Goal: Task Accomplishment & Management: Manage account settings

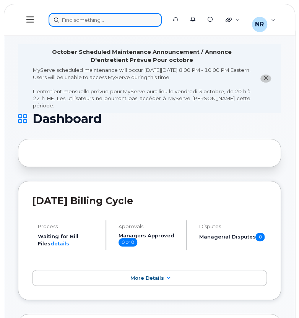
click at [109, 19] on div at bounding box center [105, 20] width 113 height 14
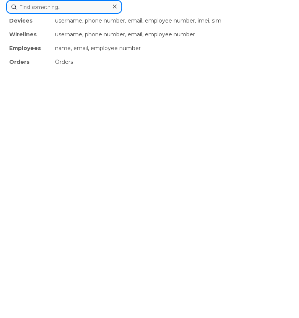
paste input "4169514570"
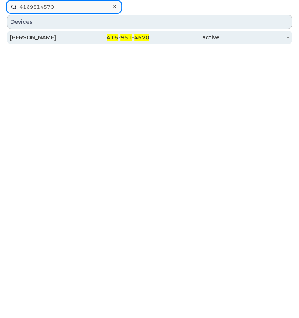
type input "4169514570"
click at [45, 42] on div "[PERSON_NAME]" at bounding box center [45, 38] width 70 height 14
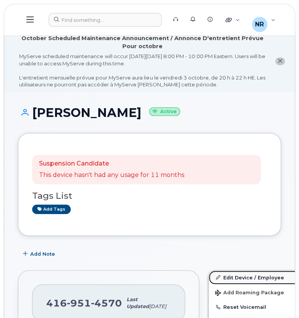
click at [224, 277] on link "Edit Device / Employee" at bounding box center [268, 278] width 118 height 14
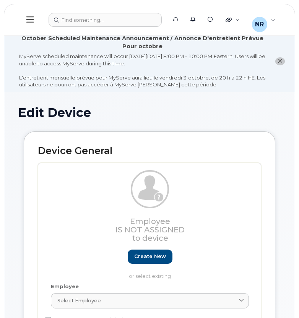
select select "22916206"
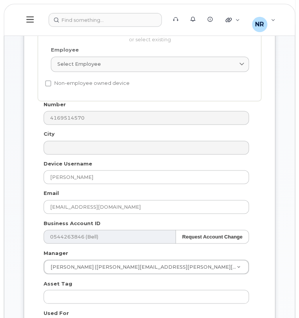
scroll to position [231, 0]
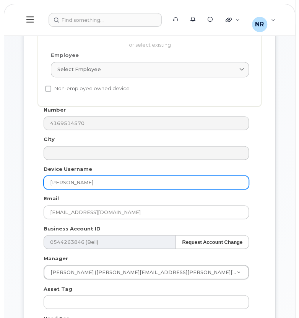
drag, startPoint x: 106, startPoint y: 183, endPoint x: 31, endPoint y: 178, distance: 75.8
click at [31, 178] on div "Device General Employee Is not assigned to device Create new or select existing…" at bounding box center [150, 176] width 252 height 553
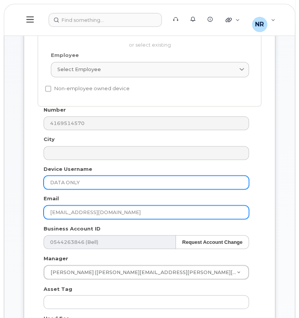
type input "DATA ONLY"
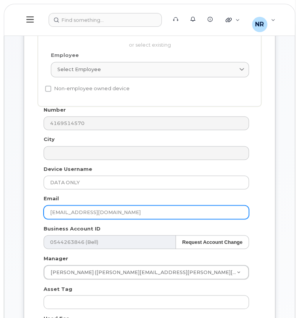
drag, startPoint x: 135, startPoint y: 213, endPoint x: 28, endPoint y: 218, distance: 107.1
click at [28, 218] on div "Device General Employee Is not assigned to device Create new or select existing…" at bounding box center [150, 176] width 252 height 553
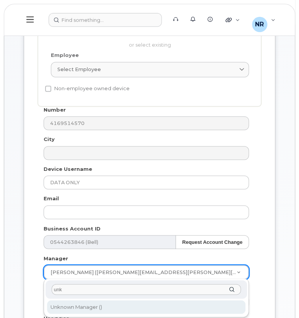
type input "unk"
type input "1908917"
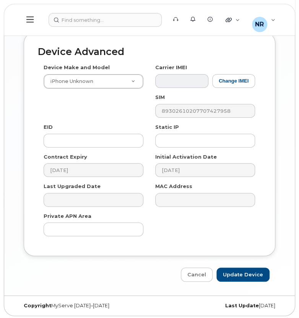
scroll to position [790, 0]
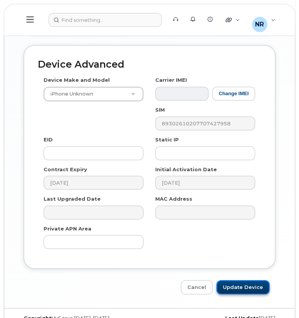
click at [243, 284] on input "Update Device" at bounding box center [242, 287] width 53 height 14
type input "Saving..."
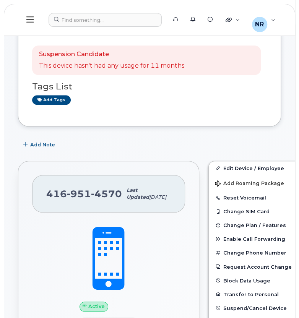
scroll to position [89, 0]
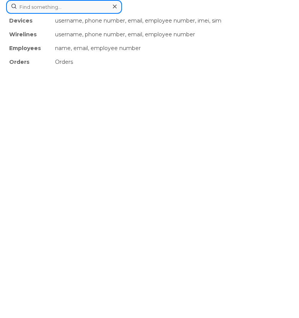
click at [96, 14] on div "Devices username, phone number, email, employee number, imei, sim Wirelines use…" at bounding box center [149, 7] width 287 height 14
paste input "4182901752"
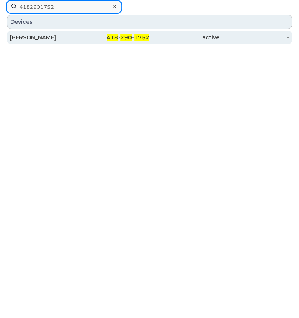
type input "4182901752"
click at [32, 36] on div "Joanie Veillette" at bounding box center [45, 38] width 70 height 8
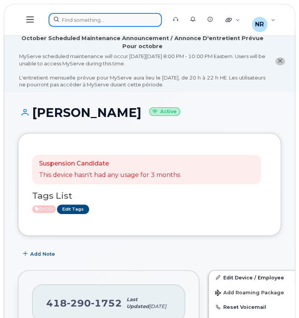
click at [115, 19] on div at bounding box center [105, 20] width 113 height 14
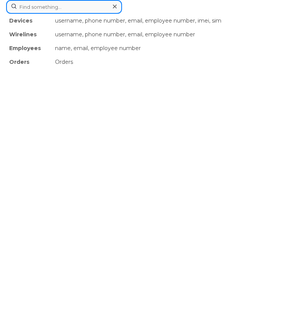
paste input "4383514110"
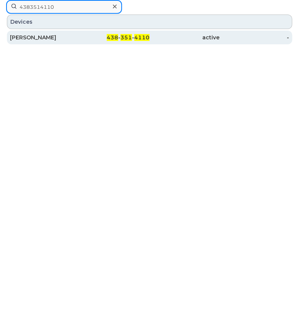
type input "4383514110"
click at [48, 37] on div "Jonathan Bourque" at bounding box center [45, 38] width 70 height 8
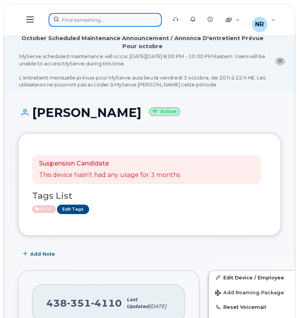
click at [92, 20] on div at bounding box center [105, 20] width 113 height 14
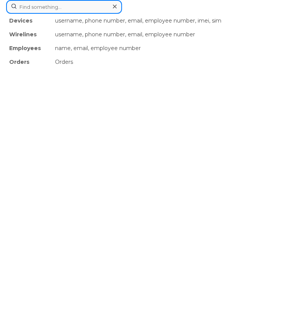
paste input "4383646811"
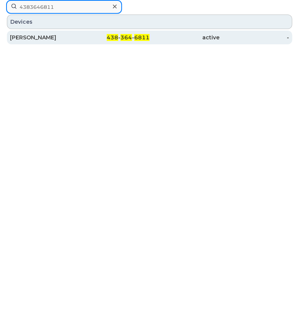
type input "4383646811"
click at [46, 39] on div "Zeina Assio" at bounding box center [45, 38] width 70 height 8
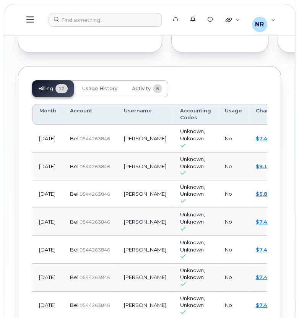
scroll to position [894, 0]
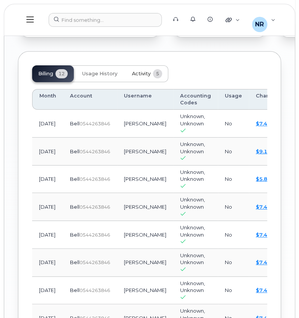
click at [139, 77] on span "Activity" at bounding box center [141, 74] width 19 height 6
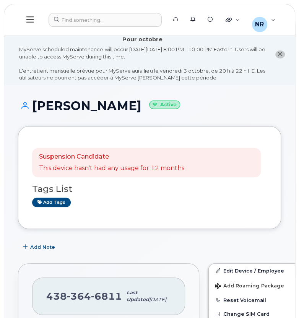
scroll to position [3, 0]
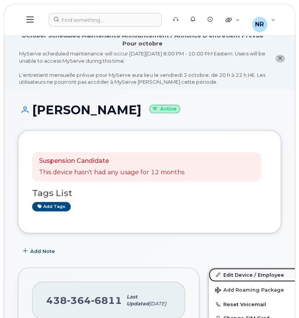
click at [223, 273] on link "Edit Device / Employee" at bounding box center [268, 275] width 118 height 14
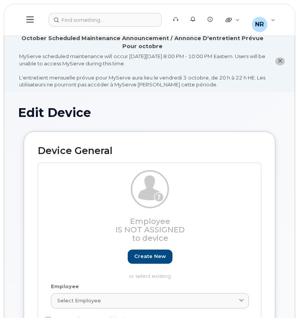
select select "22916206"
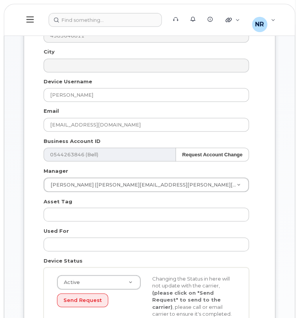
scroll to position [323, 0]
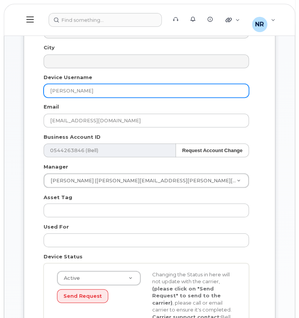
drag, startPoint x: 105, startPoint y: 93, endPoint x: 11, endPoint y: 84, distance: 94.1
click at [11, 84] on div "Edit Device Device General Employee Is not assigned to device Create new or sel…" at bounding box center [149, 272] width 290 height 1006
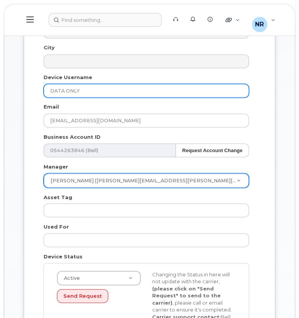
type input "DATA ONLY"
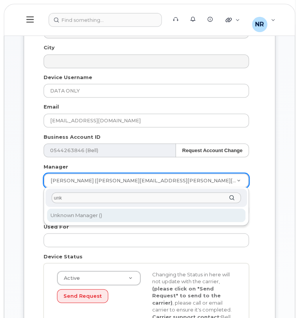
type input "unk"
type input "1908917"
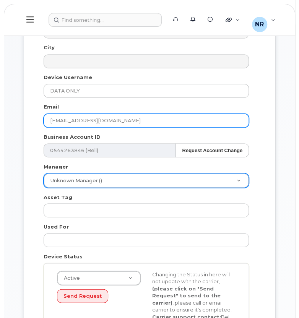
drag, startPoint x: 115, startPoint y: 117, endPoint x: -3, endPoint y: 111, distance: 118.3
click at [0, 111] on html "Support Alerts Knowledge Base Quicklinks Suspend / Cancel Device Change SIM Car…" at bounding box center [149, 238] width 299 height 1123
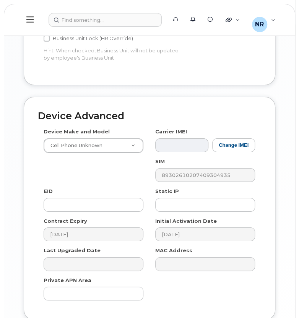
scroll to position [803, 0]
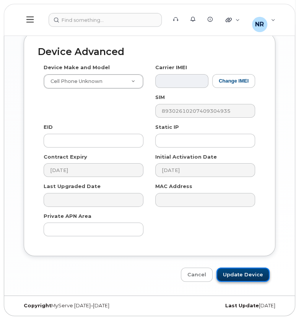
click at [236, 272] on input "Update Device" at bounding box center [242, 275] width 53 height 14
type input "Saving..."
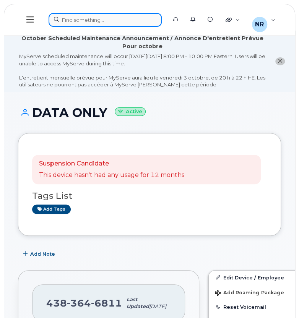
click at [84, 16] on div at bounding box center [105, 20] width 113 height 14
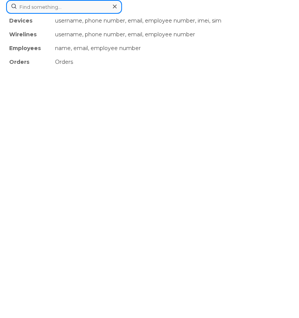
paste input "4384357716"
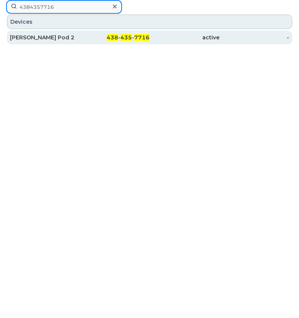
type input "4384357716"
click at [63, 37] on div "[PERSON_NAME] Pod 2" at bounding box center [45, 38] width 70 height 8
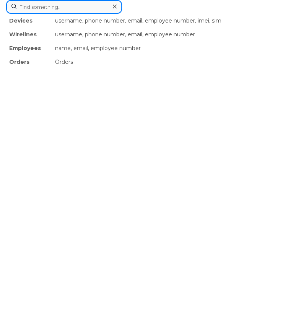
click at [80, 14] on div "Devices username, phone number, email, employee number, imei, sim Wirelines use…" at bounding box center [149, 7] width 287 height 14
paste input "4384511248"
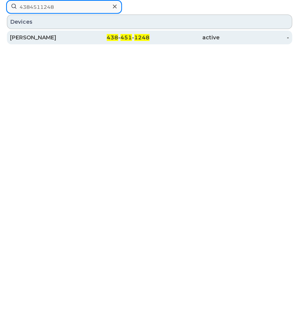
type input "4384511248"
click at [36, 36] on div "[PERSON_NAME]" at bounding box center [45, 38] width 70 height 8
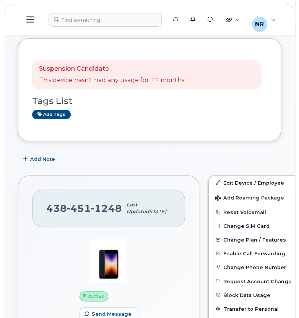
scroll to position [84, 0]
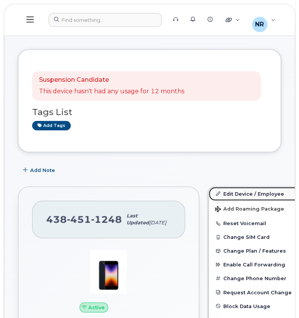
click at [218, 190] on link "Edit Device / Employee" at bounding box center [268, 194] width 118 height 14
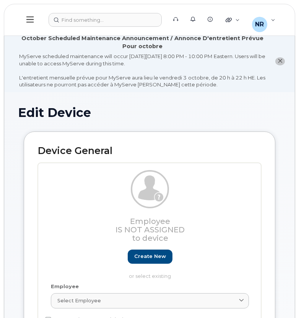
select select "22916206"
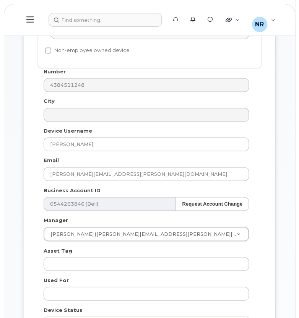
scroll to position [270, 0]
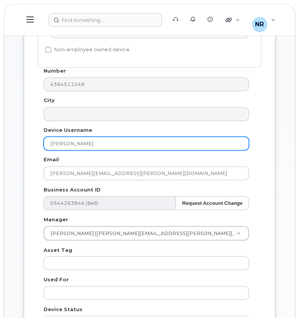
drag, startPoint x: 94, startPoint y: 139, endPoint x: 8, endPoint y: 133, distance: 85.4
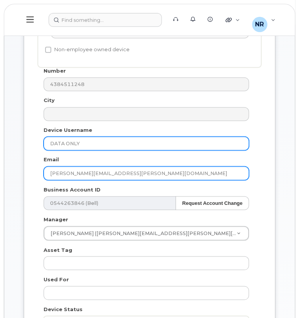
type input "DATA ONLY"
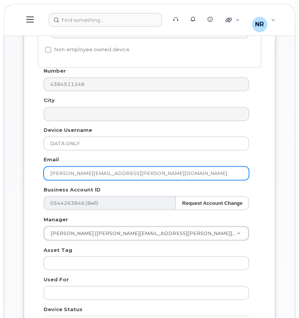
drag, startPoint x: 116, startPoint y: 175, endPoint x: 6, endPoint y: 166, distance: 110.9
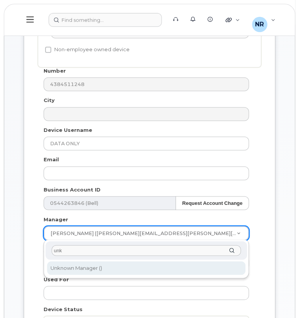
type input "unk"
type input "1908917"
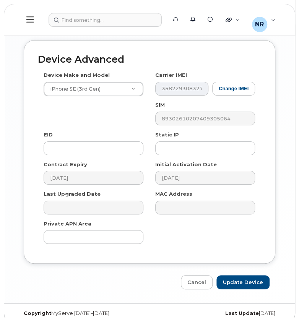
scroll to position [803, 0]
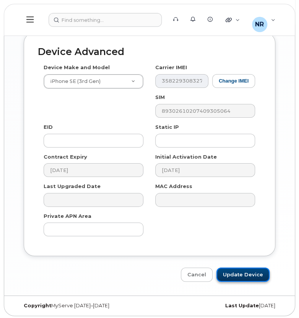
click at [239, 272] on input "Update Device" at bounding box center [242, 275] width 53 height 14
type input "Saving..."
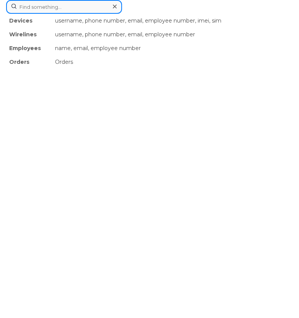
click at [94, 14] on div "Devices username, phone number, email, employee number, imei, sim Wirelines use…" at bounding box center [149, 7] width 287 height 14
paste input "4384530698"
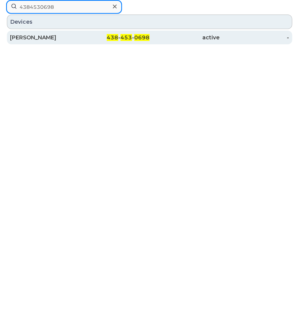
type input "4384530698"
click at [46, 31] on div "Caroline Plante" at bounding box center [45, 38] width 70 height 14
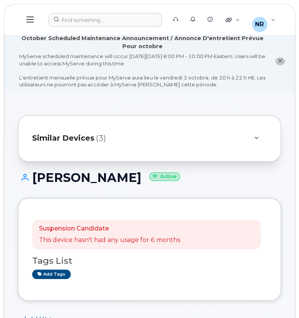
click at [89, 143] on span "Similar Devices" at bounding box center [63, 138] width 62 height 11
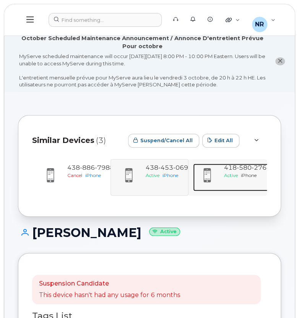
click at [230, 169] on span "418 580 2764" at bounding box center [247, 167] width 47 height 7
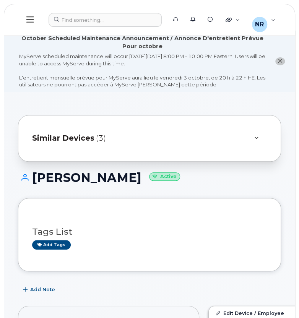
click at [80, 139] on span "Similar Devices" at bounding box center [63, 138] width 62 height 11
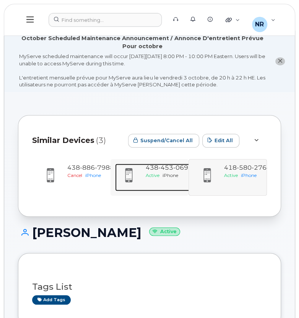
click at [144, 169] on div "438 453 0698 Active iPhone" at bounding box center [169, 178] width 53 height 28
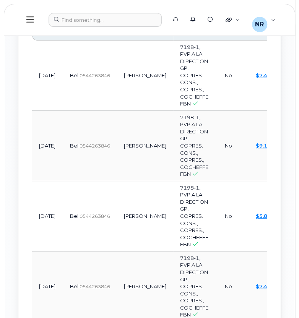
scroll to position [1194, 0]
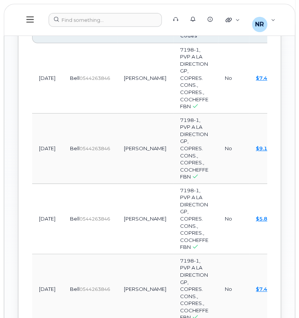
click at [143, 10] on span "Activity" at bounding box center [141, 7] width 19 height 6
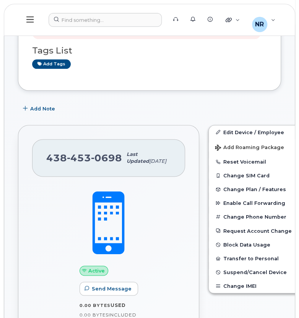
scroll to position [229, 0]
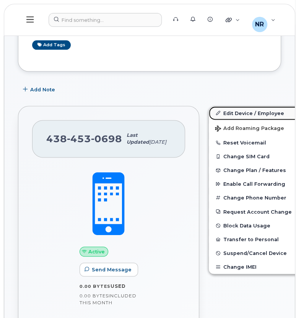
click at [222, 112] on link "Edit Device / Employee" at bounding box center [268, 113] width 118 height 14
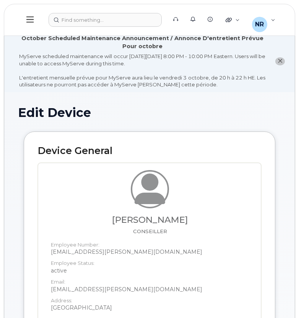
select select "22917074"
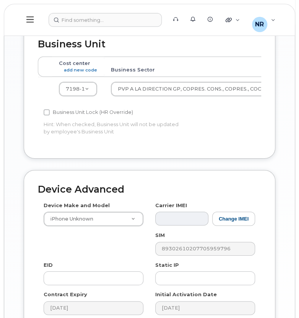
scroll to position [868, 0]
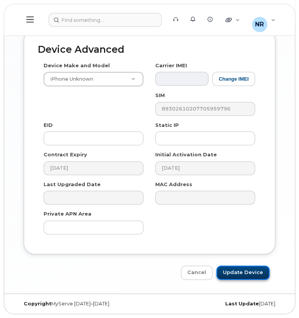
click at [242, 274] on input "Update Device" at bounding box center [242, 273] width 53 height 14
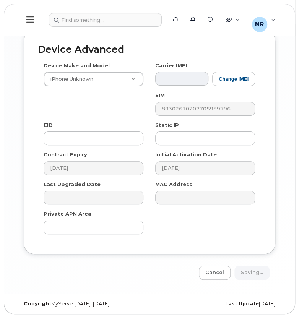
type input "Saving..."
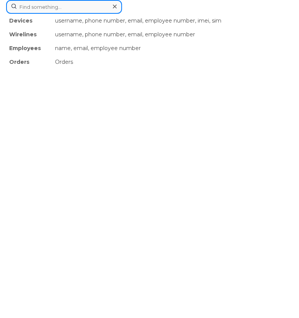
click at [84, 14] on div "Devices username, phone number, email, employee number, imei, sim Wirelines use…" at bounding box center [149, 7] width 287 height 14
paste input "4384539954"
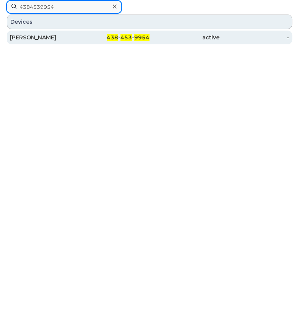
type input "4384539954"
click at [45, 35] on div "[PERSON_NAME]" at bounding box center [45, 38] width 70 height 8
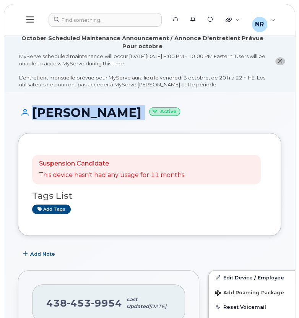
drag, startPoint x: 298, startPoint y: 61, endPoint x: 298, endPoint y: 85, distance: 23.7
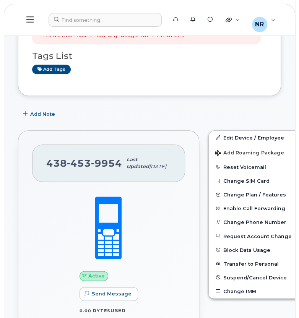
scroll to position [134, 0]
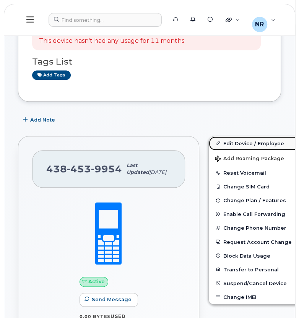
click at [217, 140] on link "Edit Device / Employee" at bounding box center [268, 143] width 118 height 14
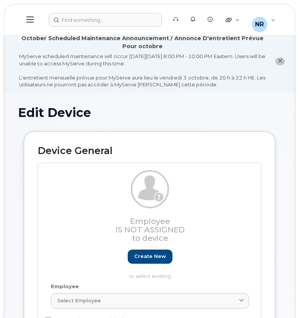
select select "22916206"
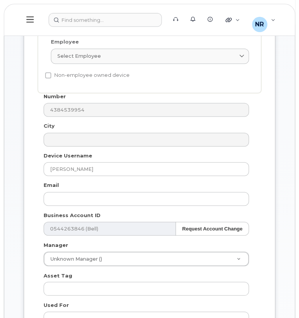
scroll to position [256, 0]
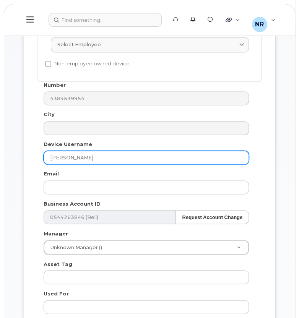
drag, startPoint x: 129, startPoint y: 154, endPoint x: 21, endPoint y: 164, distance: 108.2
click at [21, 164] on div "Device General Employee Is not assigned to device Create new or select existing…" at bounding box center [149, 157] width 263 height 565
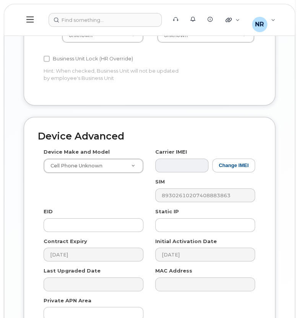
scroll to position [803, 0]
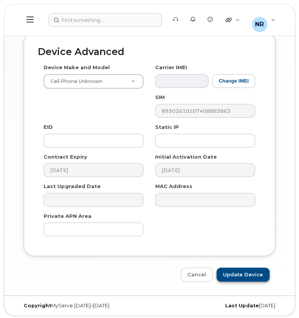
type input "DATA ONLY"
click at [239, 268] on input "Update Device" at bounding box center [242, 275] width 53 height 14
type input "Saving..."
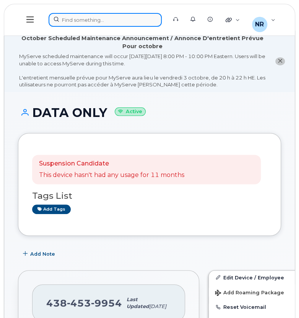
click at [112, 20] on div at bounding box center [105, 20] width 113 height 14
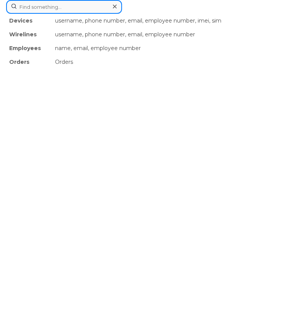
paste input "4384627424"
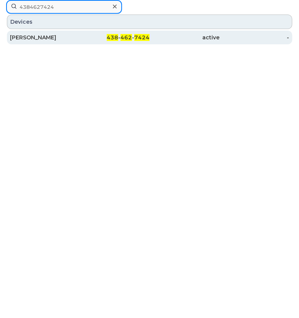
type input "4384627424"
click at [27, 36] on div "[PERSON_NAME]" at bounding box center [45, 38] width 70 height 8
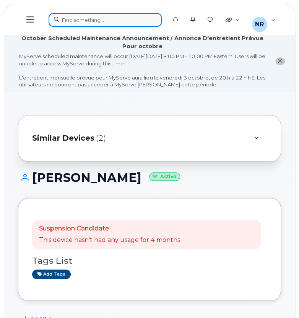
click at [106, 16] on div at bounding box center [105, 20] width 113 height 14
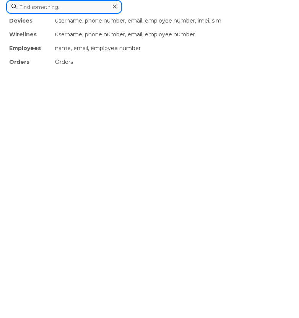
paste input "4384664742"
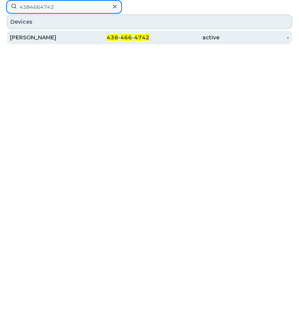
type input "4384664742"
click at [40, 36] on div "[PERSON_NAME]" at bounding box center [45, 38] width 70 height 8
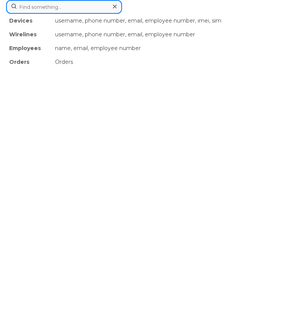
click at [107, 14] on div "Devices username, phone number, email, employee number, imei, sim Wirelines use…" at bounding box center [149, 7] width 287 height 14
paste input "4384665571"
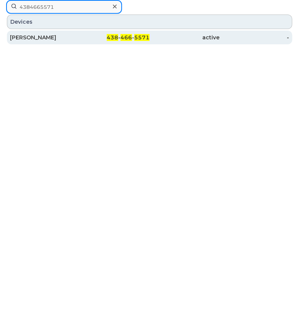
type input "4384665571"
click at [32, 35] on div "[PERSON_NAME]" at bounding box center [45, 38] width 70 height 8
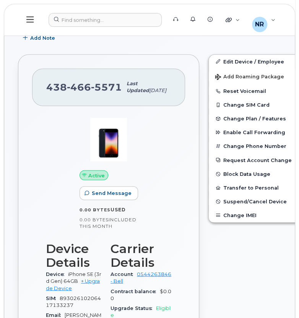
scroll to position [262, 0]
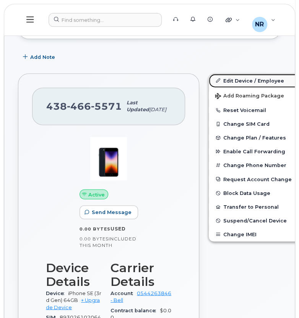
click at [226, 81] on link "Edit Device / Employee" at bounding box center [268, 81] width 118 height 14
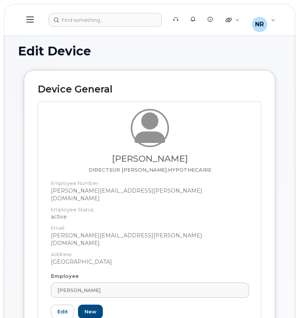
select select "22917077"
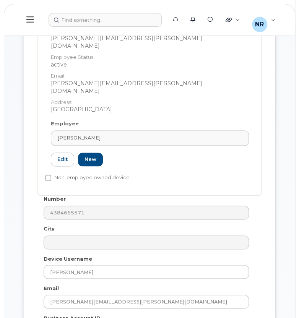
scroll to position [221, 0]
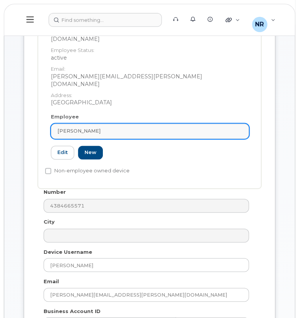
click at [239, 127] on div "[PERSON_NAME]" at bounding box center [149, 130] width 185 height 7
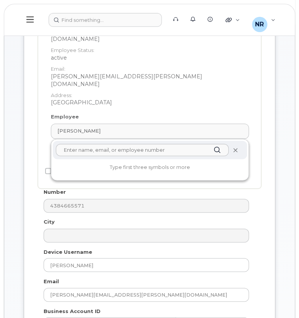
click at [237, 148] on icon at bounding box center [234, 150] width 5 height 5
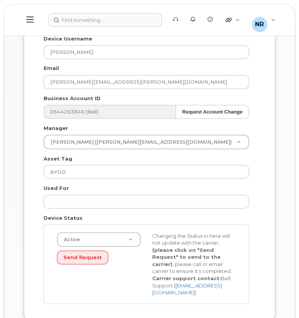
scroll to position [360, 0]
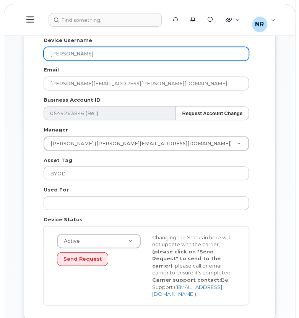
drag, startPoint x: 135, startPoint y: 53, endPoint x: -2, endPoint y: 58, distance: 136.9
click at [0, 58] on html "Support Alerts Knowledge Base Quicklinks Suspend / Cancel Device Change SIM Car…" at bounding box center [149, 204] width 299 height 1129
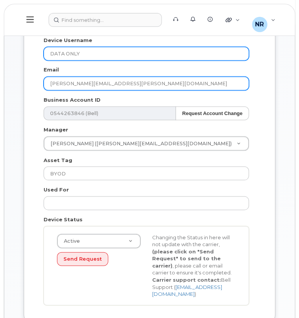
type input "DATA ONLY"
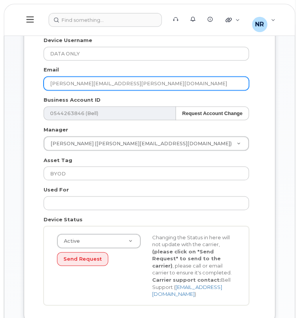
drag, startPoint x: 116, startPoint y: 84, endPoint x: 8, endPoint y: 72, distance: 108.5
click at [8, 72] on div "Edit Device Device General Employee Is not assigned to device Create new or sel…" at bounding box center [149, 238] width 290 height 1013
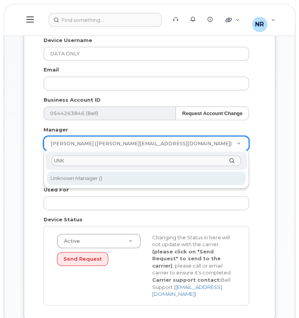
type input "UNK"
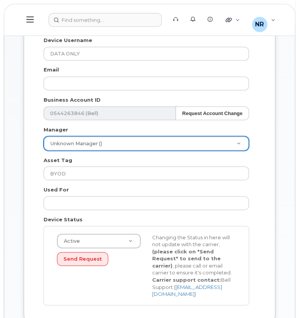
type input "1908917"
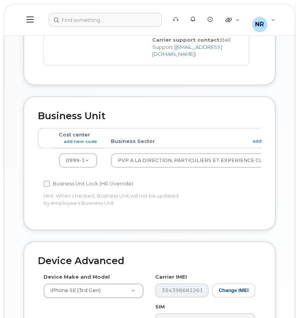
scroll to position [615, 0]
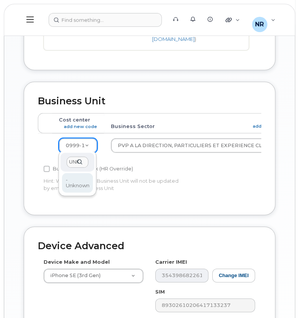
type input "UNK"
type input "22916205"
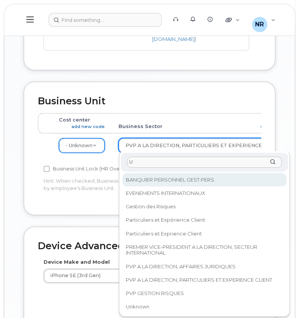
scroll to position [0, 0]
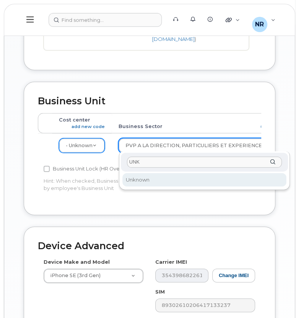
type input "UNK"
select select "22916206"
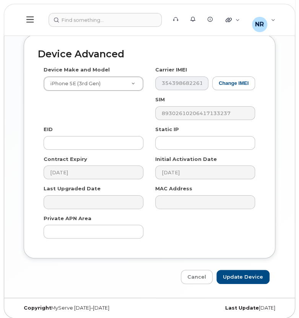
scroll to position [803, 0]
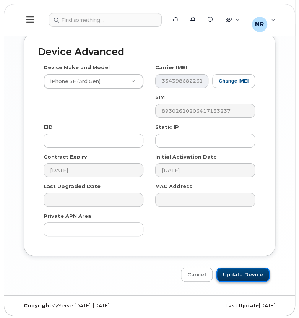
click at [233, 273] on input "Update Device" at bounding box center [242, 275] width 53 height 14
type input "Saving..."
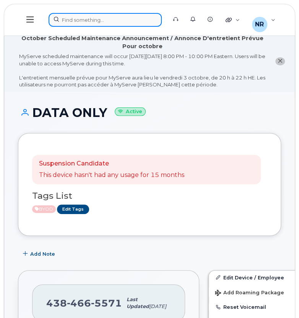
click at [119, 18] on div at bounding box center [105, 20] width 113 height 14
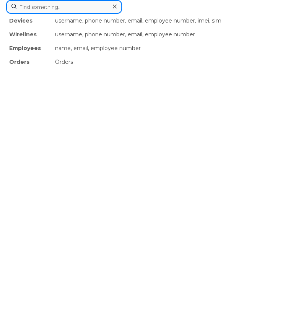
paste input "4384680700"
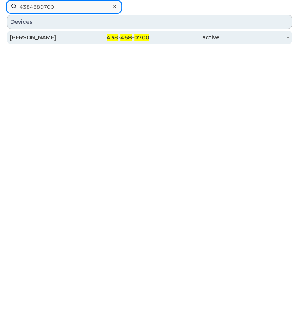
type input "4384680700"
click at [34, 36] on div "[PERSON_NAME]" at bounding box center [45, 38] width 70 height 8
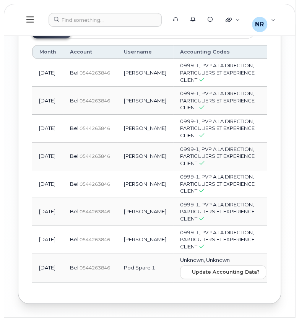
scroll to position [1197, 0]
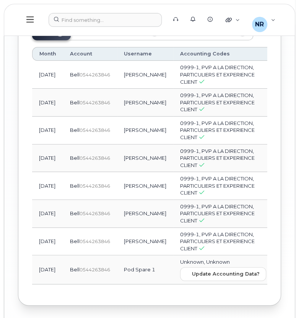
click at [145, 40] on button "Activity 7" at bounding box center [144, 31] width 42 height 17
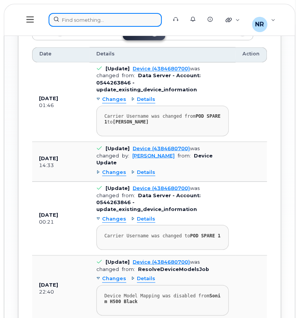
click at [82, 26] on div at bounding box center [105, 20] width 113 height 14
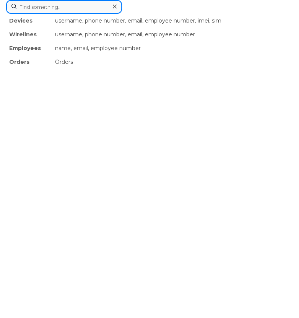
paste input "4388206450"
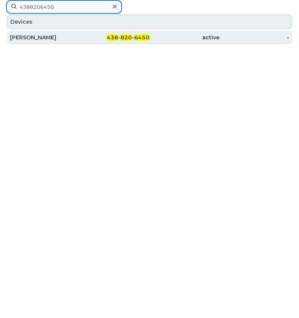
type input "4388206450"
click at [34, 36] on div "[PERSON_NAME]" at bounding box center [45, 38] width 70 height 8
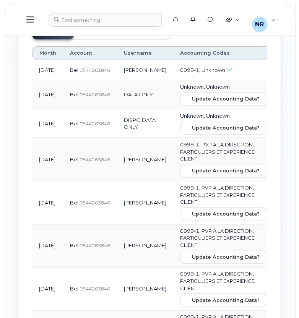
scroll to position [985, 0]
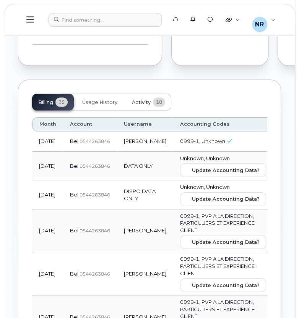
click at [145, 105] on span "Activity" at bounding box center [141, 102] width 19 height 6
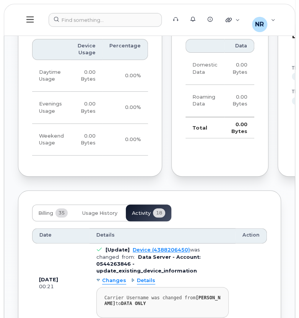
scroll to position [862, 0]
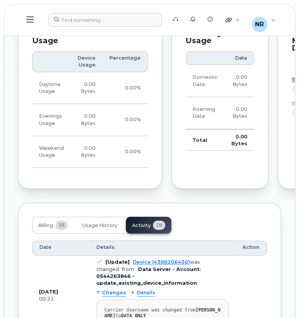
drag, startPoint x: 296, startPoint y: 145, endPoint x: 297, endPoint y: 126, distance: 19.5
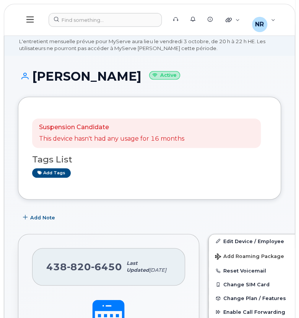
scroll to position [0, 0]
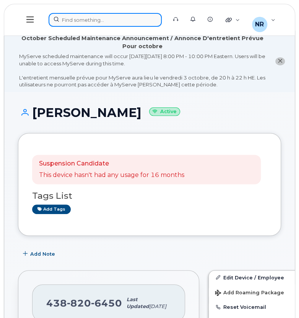
click at [79, 19] on div at bounding box center [105, 20] width 113 height 14
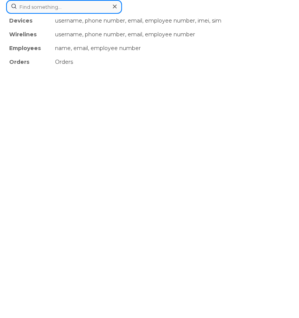
paste input "4169514570"
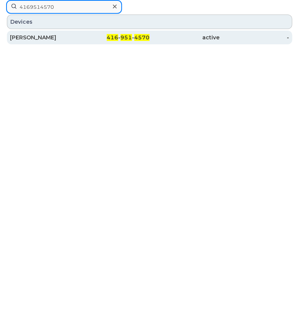
type input "4169514570"
click at [50, 36] on div "CARMINE PIRONE" at bounding box center [45, 38] width 70 height 8
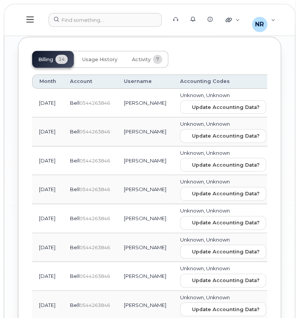
scroll to position [1032, 0]
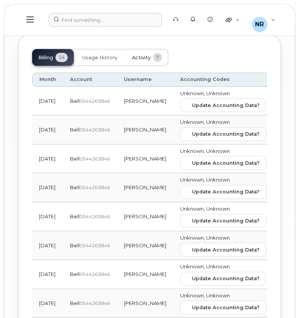
click at [143, 61] on span "Activity" at bounding box center [141, 58] width 19 height 6
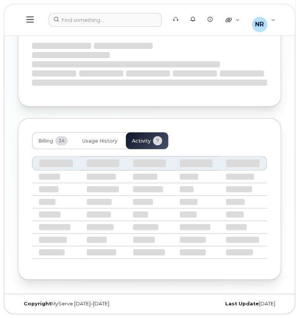
scroll to position [1028, 0]
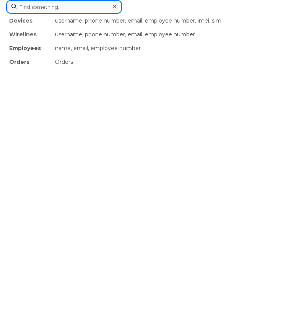
click at [96, 14] on div "Devices username, phone number, email, employee number, imei, sim Wirelines use…" at bounding box center [149, 7] width 287 height 14
paste input "4383646811"
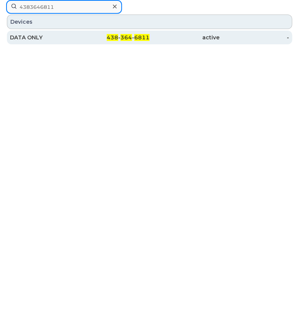
type input "4383646811"
click at [33, 31] on div "DATA ONLY" at bounding box center [45, 38] width 70 height 14
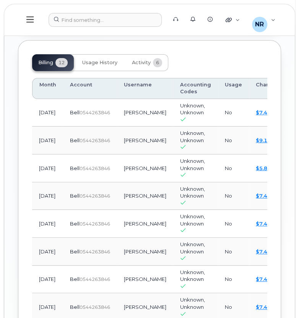
scroll to position [841, 0]
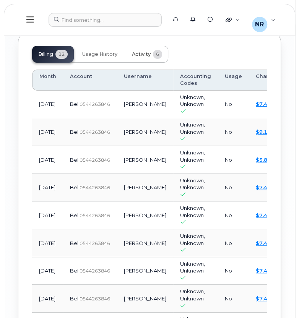
click at [144, 57] on span "Activity" at bounding box center [141, 54] width 19 height 6
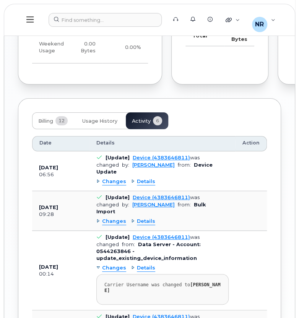
scroll to position [837, 0]
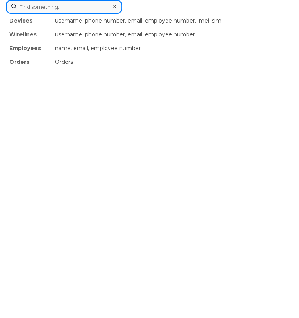
click at [106, 14] on div "Devices username, phone number, email, employee number, imei, sim Wirelines use…" at bounding box center [149, 7] width 287 height 14
paste input "4169514570"
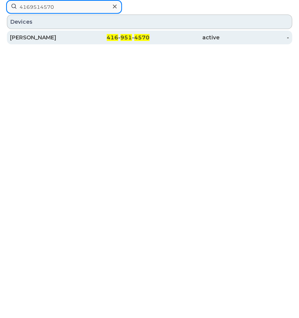
type input "4169514570"
click at [55, 37] on div "[PERSON_NAME]" at bounding box center [45, 38] width 70 height 8
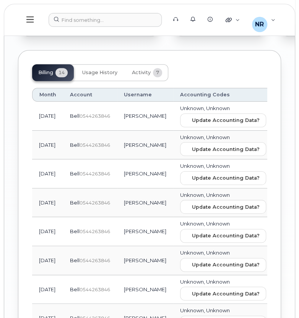
scroll to position [1094, 0]
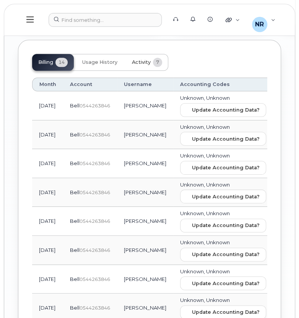
click at [141, 65] on span "Activity" at bounding box center [141, 62] width 19 height 6
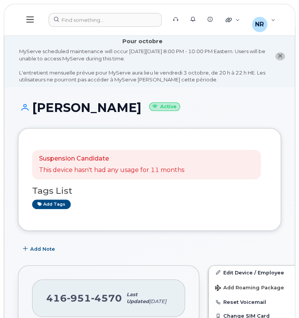
scroll to position [0, 0]
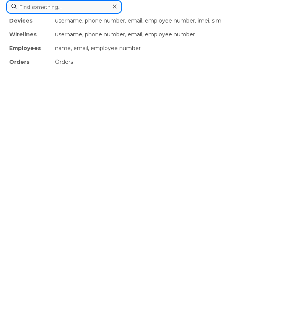
click at [73, 14] on div "Devices username, phone number, email, employee number, imei, sim Wirelines use…" at bounding box center [149, 7] width 287 height 14
paste input "4384511248"
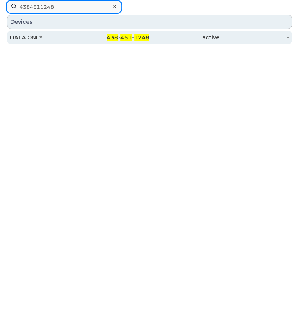
type input "4384511248"
click at [32, 36] on div "DATA ONLY" at bounding box center [45, 38] width 70 height 8
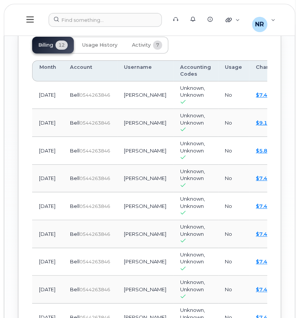
scroll to position [899, 0]
click at [143, 48] on span "Activity" at bounding box center [141, 45] width 19 height 6
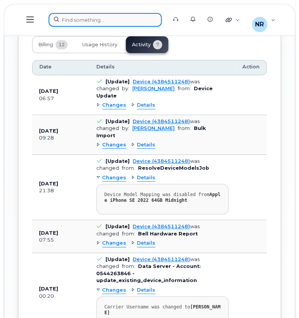
click at [101, 20] on div at bounding box center [105, 20] width 113 height 14
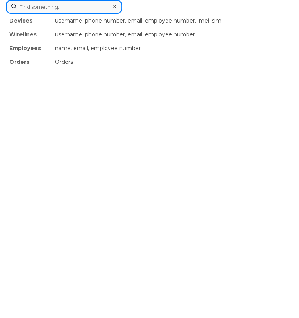
paste input "4384539954"
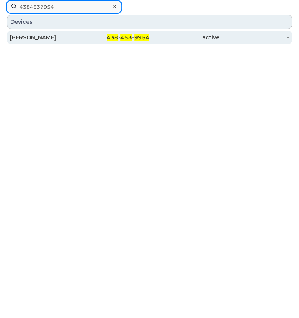
type input "4384539954"
click at [40, 36] on div "[PERSON_NAME]" at bounding box center [45, 38] width 70 height 8
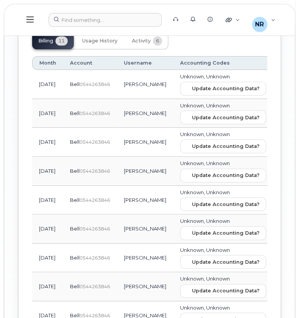
scroll to position [1082, 0]
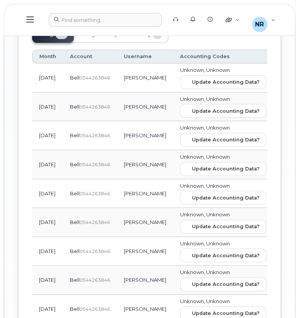
click at [142, 37] on span "Activity" at bounding box center [141, 34] width 19 height 6
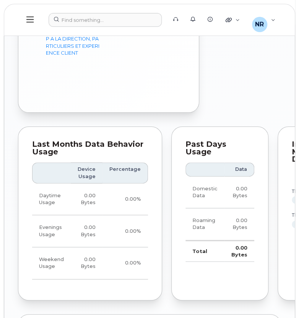
scroll to position [835, 0]
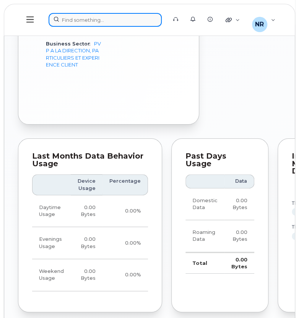
click at [74, 20] on div at bounding box center [105, 20] width 113 height 14
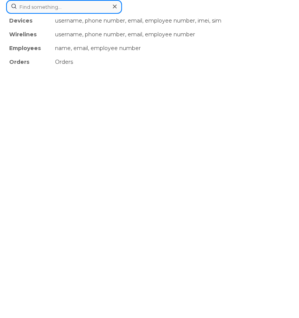
paste input "4384665571"
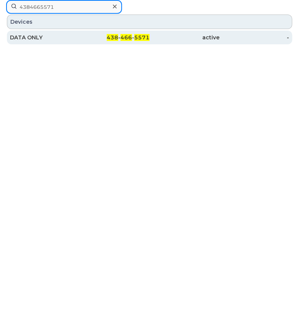
type input "4384665571"
click at [39, 31] on div "DATA ONLY" at bounding box center [45, 38] width 70 height 14
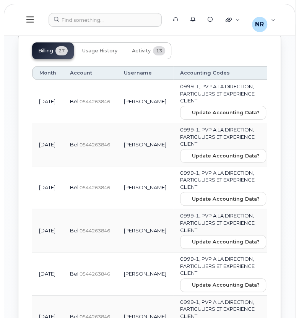
scroll to position [888, 0]
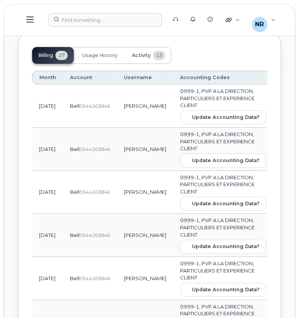
click at [147, 58] on span "Activity" at bounding box center [141, 55] width 19 height 6
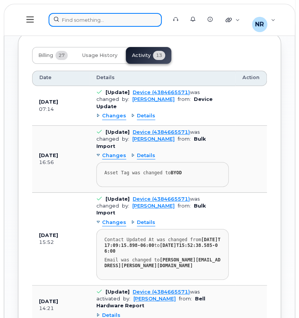
click at [94, 19] on div at bounding box center [105, 20] width 113 height 14
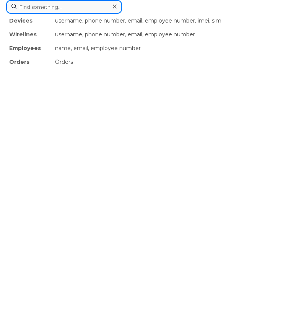
paste input "4388210390"
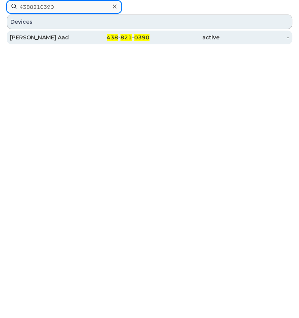
type input "4388210390"
click at [31, 41] on div "Fadi Aad" at bounding box center [45, 38] width 70 height 8
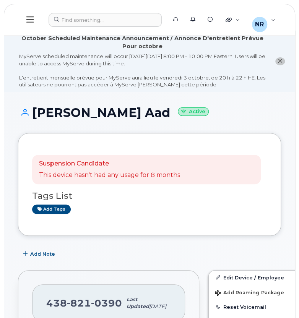
drag, startPoint x: 298, startPoint y: 58, endPoint x: 300, endPoint y: 76, distance: 18.4
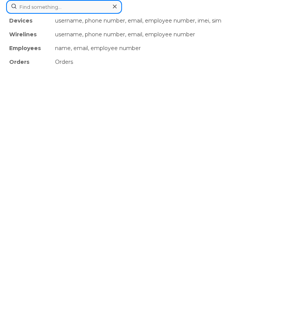
click at [135, 14] on div "Devices username, phone number, email, employee number, imei, sim Wirelines use…" at bounding box center [149, 7] width 287 height 14
paste input "4384680700"
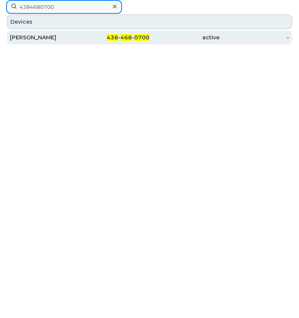
type input "4384680700"
click at [52, 39] on div "[PERSON_NAME]" at bounding box center [45, 38] width 70 height 8
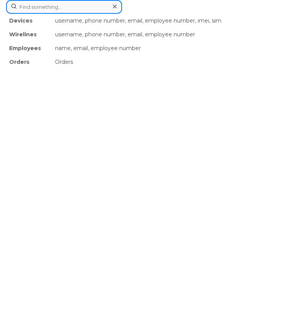
click at [85, 14] on div "Devices username, phone number, email, employee number, imei, sim Wirelines use…" at bounding box center [149, 7] width 287 height 14
paste input "4388210920"
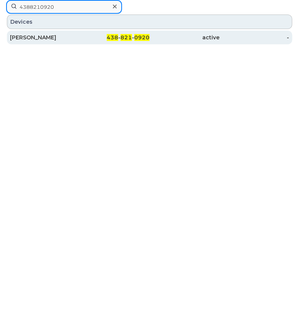
type input "4388210920"
click at [36, 37] on div "[PERSON_NAME]" at bounding box center [45, 38] width 70 height 8
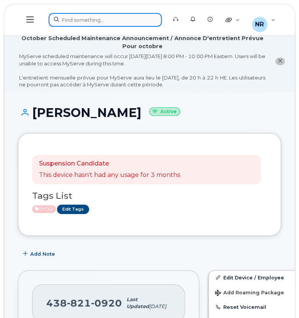
click at [75, 18] on div at bounding box center [105, 20] width 113 height 14
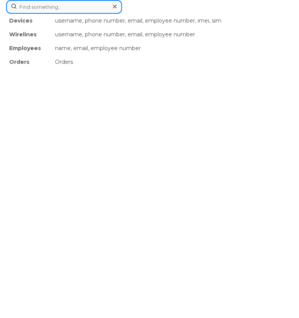
paste input "4388217960"
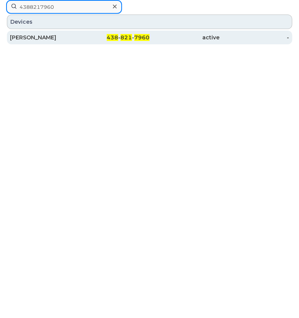
type input "4388217960"
click at [42, 37] on div "[PERSON_NAME] Rock [PERSON_NAME]" at bounding box center [45, 38] width 70 height 8
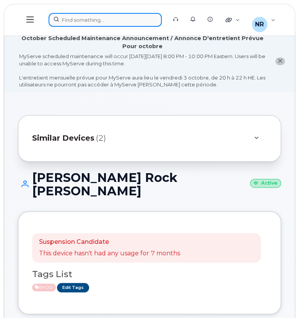
click at [118, 21] on div at bounding box center [105, 20] width 113 height 14
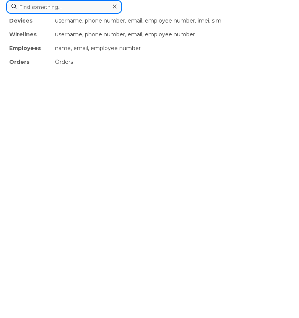
paste input "4388231970"
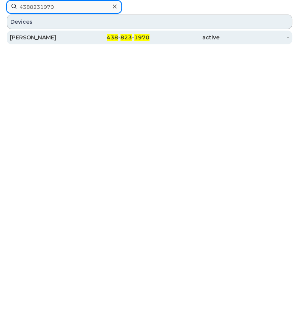
type input "4388231970"
click at [25, 32] on div "[PERSON_NAME]" at bounding box center [45, 38] width 70 height 14
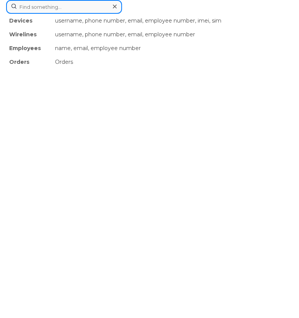
click at [90, 14] on div "Devices username, phone number, email, employee number, imei, sim Wirelines use…" at bounding box center [149, 7] width 287 height 14
paste input "4388233110"
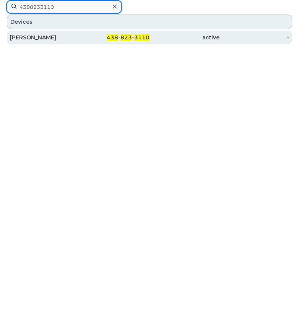
type input "4388233110"
click at [67, 39] on div "[PERSON_NAME]" at bounding box center [45, 38] width 70 height 8
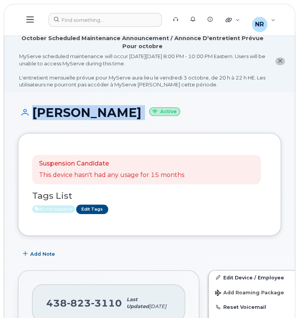
drag, startPoint x: 298, startPoint y: 35, endPoint x: 293, endPoint y: 93, distance: 58.3
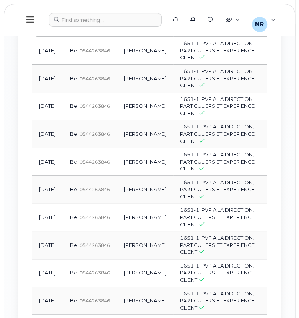
scroll to position [1131, 0]
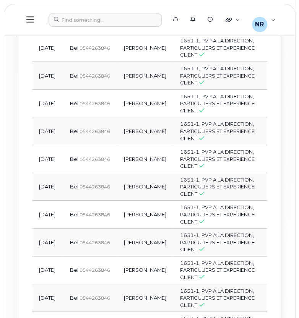
click at [139, 8] on span "Activity" at bounding box center [141, 5] width 19 height 6
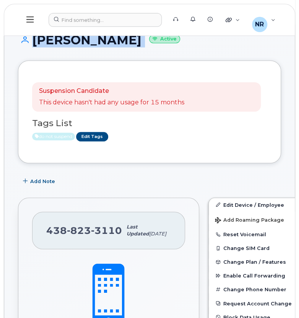
scroll to position [67, 0]
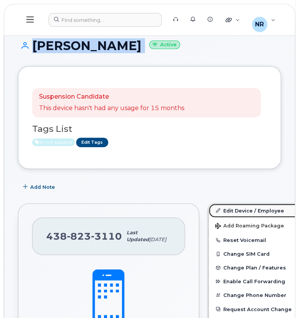
click at [212, 209] on link "Edit Device / Employee" at bounding box center [268, 211] width 118 height 14
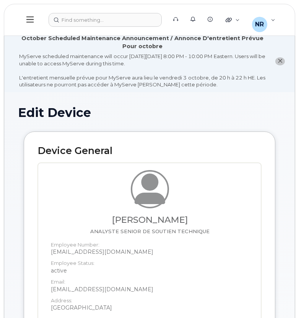
select select "22917077"
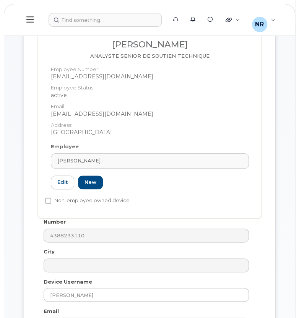
scroll to position [202, 0]
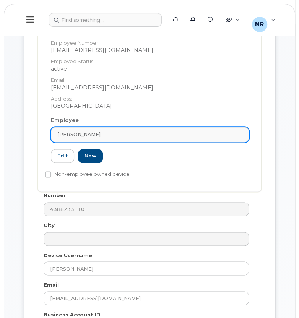
click at [240, 133] on div "[PERSON_NAME]" at bounding box center [149, 134] width 185 height 7
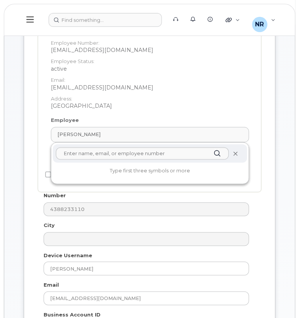
click at [237, 152] on icon at bounding box center [234, 153] width 5 height 5
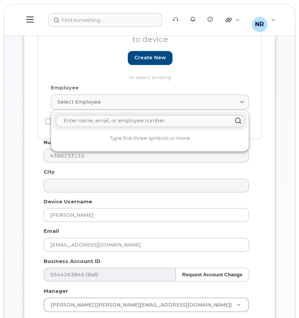
scroll to position [225, 0]
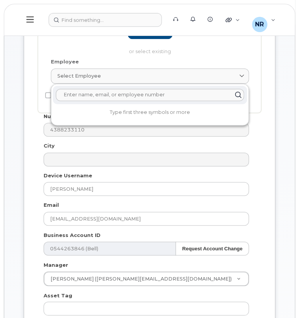
click at [178, 137] on div "Number 4388233110 City Device Username Jeanne Maude Laprise Email mouloud.dahma…" at bounding box center [146, 279] width 217 height 333
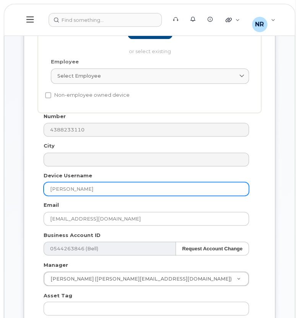
drag, startPoint x: 138, startPoint y: 187, endPoint x: 17, endPoint y: 190, distance: 120.8
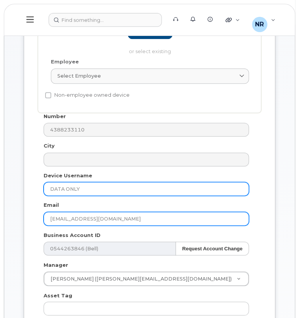
type input "DATA ONLY"
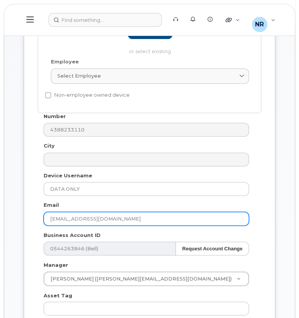
drag, startPoint x: 129, startPoint y: 214, endPoint x: 11, endPoint y: 216, distance: 118.1
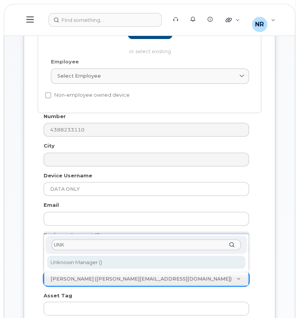
type input "UNK"
type input "1908917"
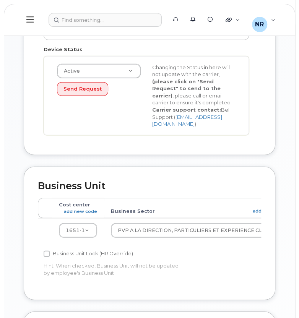
scroll to position [542, 0]
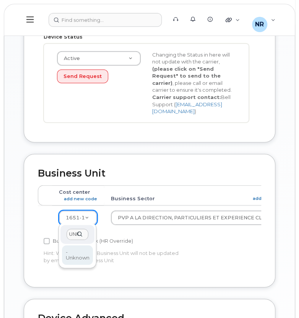
type input "UNK"
type input "22916205"
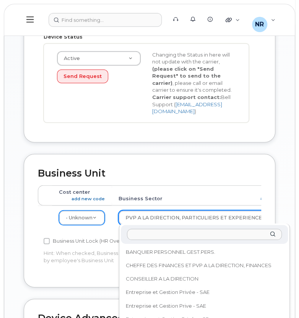
scroll to position [225, 0]
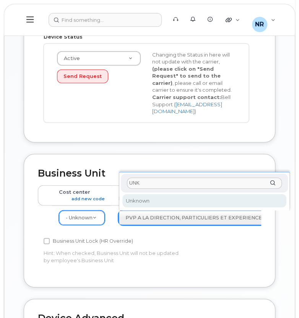
type input "UNK"
select select "22916206"
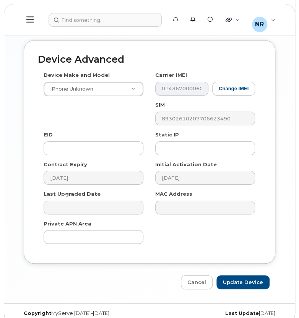
scroll to position [803, 0]
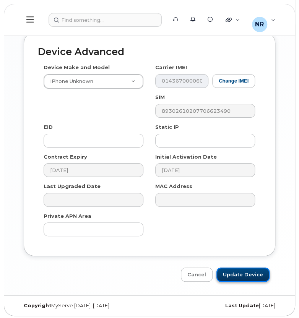
click at [236, 273] on input "Update Device" at bounding box center [242, 275] width 53 height 14
type input "Saving..."
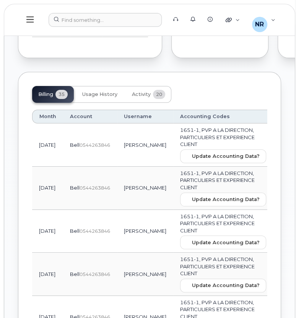
scroll to position [869, 0]
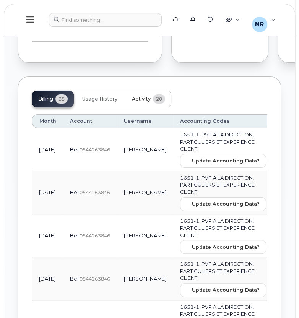
click at [143, 107] on button "Activity 20" at bounding box center [148, 99] width 45 height 17
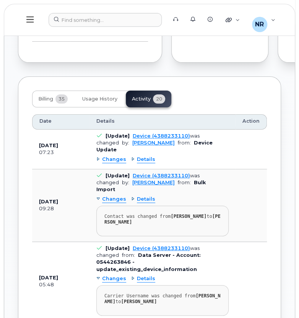
drag, startPoint x: 298, startPoint y: 149, endPoint x: 298, endPoint y: 39, distance: 110.1
click at [298, 39] on body "Support Alerts Knowledge Base Quicklinks Suspend / Cancel Device Change SIM Car…" at bounding box center [149, 278] width 299 height 2294
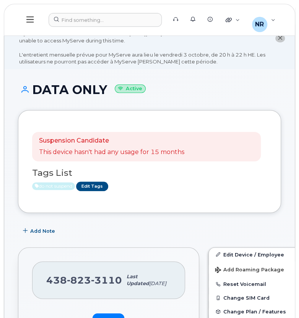
scroll to position [0, 0]
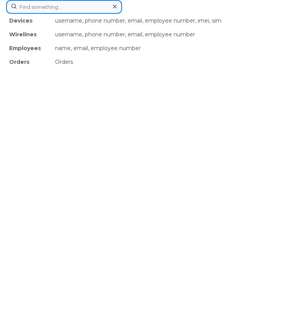
click at [123, 14] on div "Devices username, phone number, email, employee number, imei, sim Wirelines use…" at bounding box center [149, 7] width 287 height 14
paste input "4388241860"
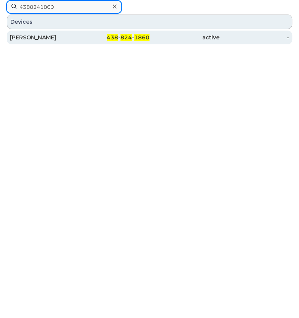
type input "4388241860"
click at [36, 37] on div "[PERSON_NAME]" at bounding box center [45, 38] width 70 height 8
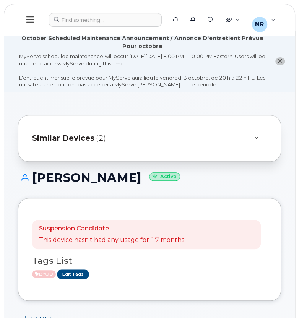
drag, startPoint x: 298, startPoint y: 42, endPoint x: 295, endPoint y: 78, distance: 36.4
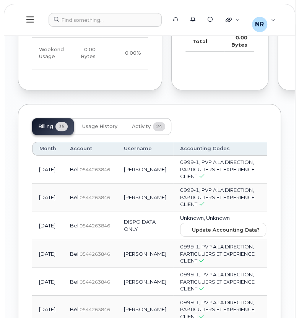
scroll to position [1122, 0]
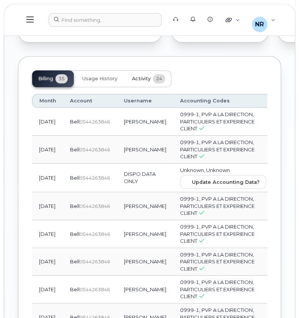
click at [146, 87] on button "Activity 24" at bounding box center [148, 78] width 45 height 17
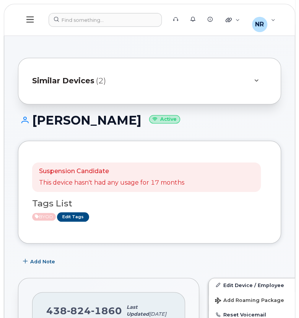
scroll to position [0, 0]
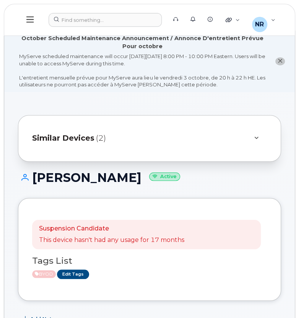
click at [74, 142] on span "Similar Devices" at bounding box center [63, 138] width 62 height 11
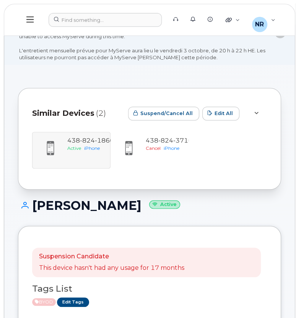
scroll to position [21, 0]
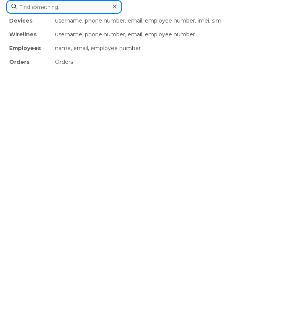
click at [140, 14] on div "Devices username, phone number, email, employee number, imei, sim Wirelines use…" at bounding box center [149, 7] width 287 height 14
paste input "4388260360"
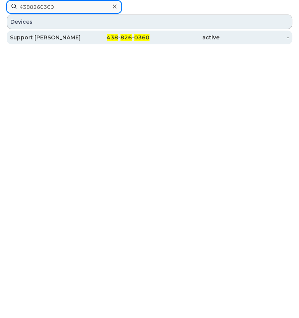
type input "4388260360"
click at [42, 37] on div "Support [PERSON_NAME]" at bounding box center [45, 38] width 70 height 8
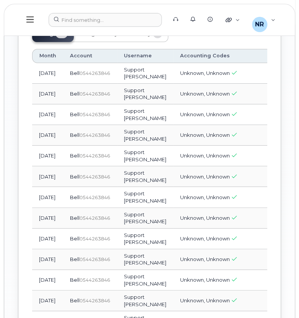
scroll to position [865, 0]
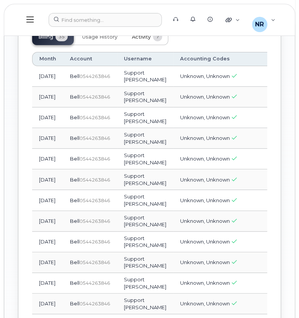
click at [143, 45] on button "Activity 7" at bounding box center [147, 36] width 42 height 17
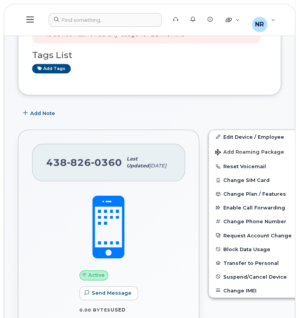
scroll to position [150, 0]
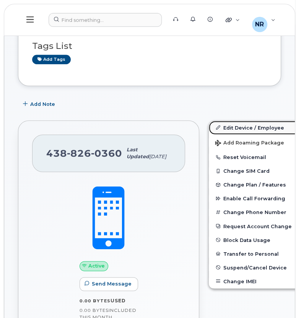
click at [226, 128] on link "Edit Device / Employee" at bounding box center [268, 128] width 118 height 14
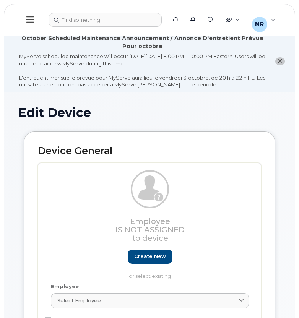
select select "22916206"
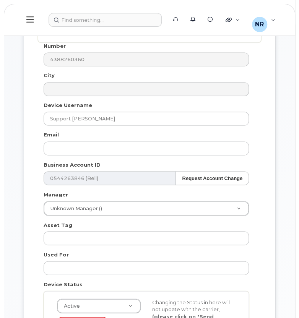
scroll to position [294, 0]
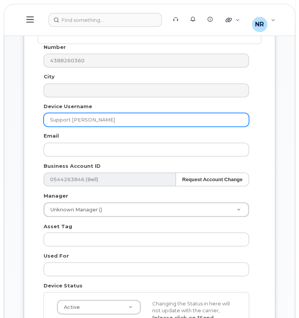
drag, startPoint x: 135, startPoint y: 117, endPoint x: 12, endPoint y: 115, distance: 123.1
click at [12, 115] on div "Edit Device Device General Employee Is not assigned to device Create new or sel…" at bounding box center [149, 301] width 290 height 1006
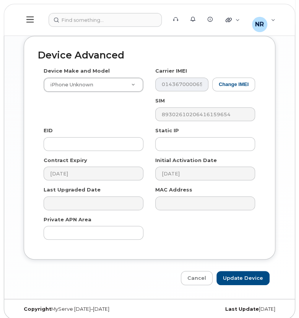
scroll to position [803, 0]
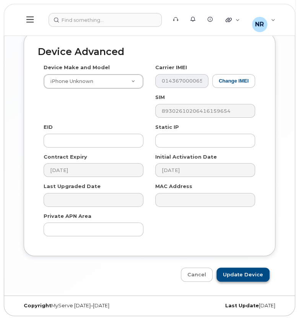
type input "DATA ONLY"
click at [240, 274] on input "Update Device" at bounding box center [242, 275] width 53 height 14
type input "Saving..."
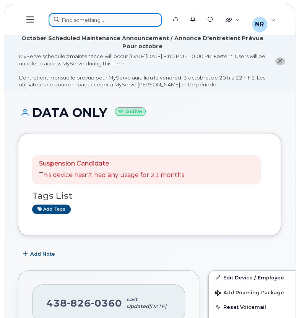
click at [133, 21] on div at bounding box center [105, 20] width 113 height 14
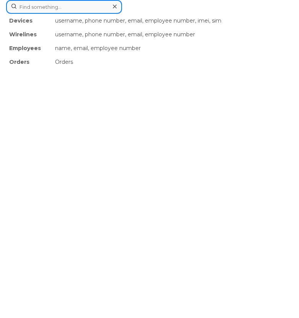
paste input "4388277633"
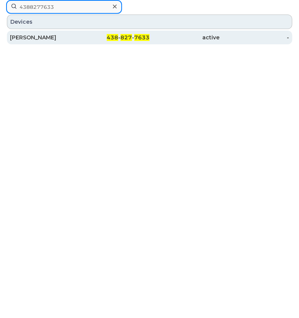
type input "4388277633"
click at [28, 39] on div "[PERSON_NAME]" at bounding box center [45, 38] width 70 height 8
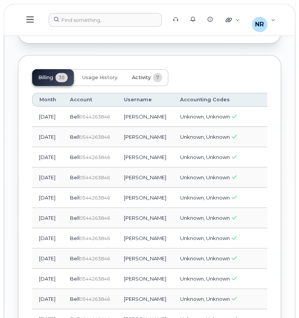
scroll to position [813, 0]
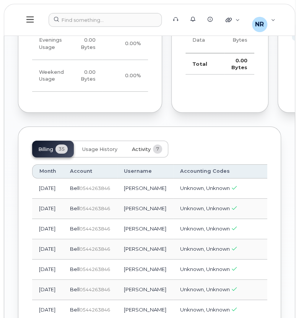
click at [140, 153] on span "Activity" at bounding box center [141, 149] width 19 height 6
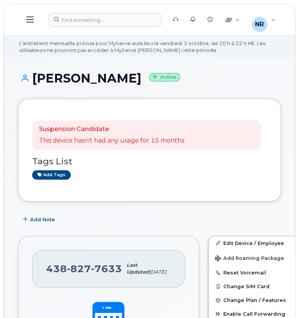
scroll to position [50, 0]
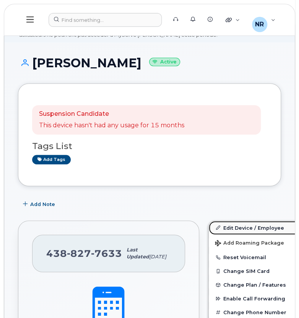
click at [223, 228] on link "Edit Device / Employee" at bounding box center [268, 228] width 118 height 14
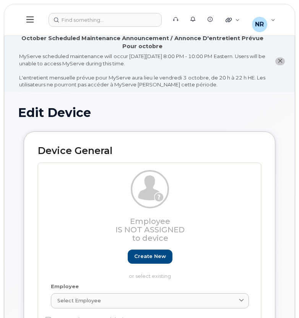
select select "22916206"
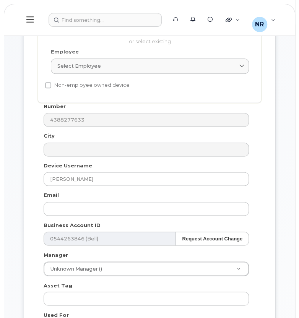
scroll to position [240, 0]
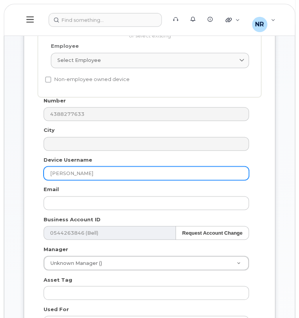
drag, startPoint x: 121, startPoint y: 171, endPoint x: 25, endPoint y: 169, distance: 95.6
click at [25, 169] on div "Device General Employee Is not assigned to device Create new or select existing…" at bounding box center [150, 167] width 252 height 553
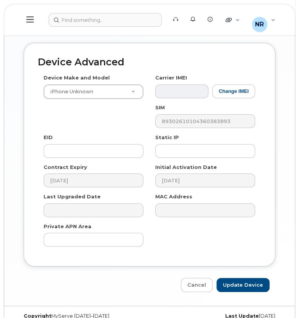
scroll to position [803, 0]
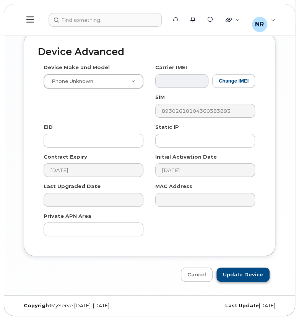
type input "DATA ONLY"
click at [247, 271] on input "Update Device" at bounding box center [242, 275] width 53 height 14
type input "Saving..."
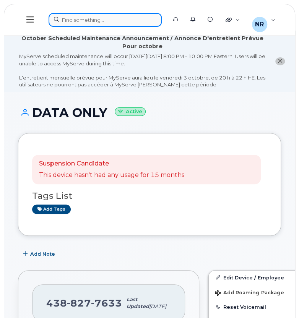
click at [96, 17] on div at bounding box center [105, 20] width 113 height 14
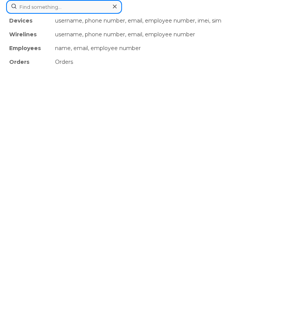
paste input "4388277742"
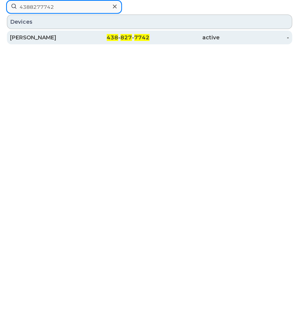
type input "4388277742"
click at [49, 37] on div "[PERSON_NAME]" at bounding box center [45, 38] width 70 height 8
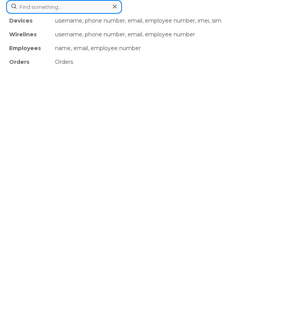
click at [118, 14] on div "Devices username, phone number, email, employee number, imei, sim Wirelines use…" at bounding box center [149, 7] width 287 height 14
paste input "4388301130"
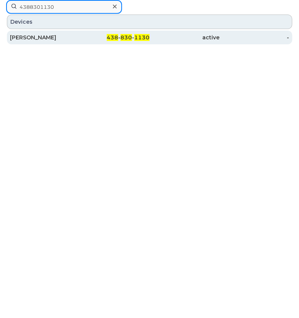
type input "4388301130"
click at [47, 35] on div "[PERSON_NAME]" at bounding box center [45, 38] width 70 height 8
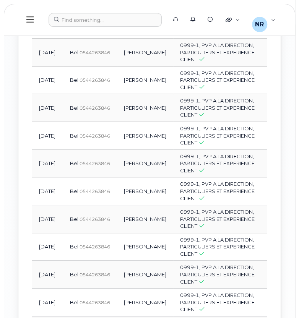
scroll to position [1142, 0]
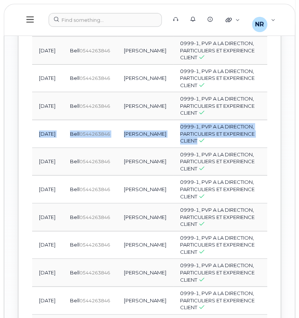
drag, startPoint x: 279, startPoint y: 219, endPoint x: 302, endPoint y: 187, distance: 38.6
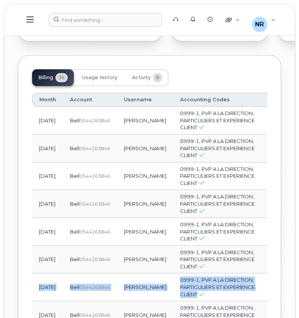
scroll to position [1068, 0]
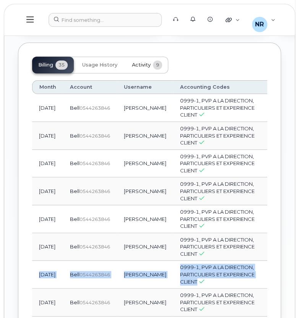
click at [144, 68] on span "Activity" at bounding box center [141, 65] width 19 height 6
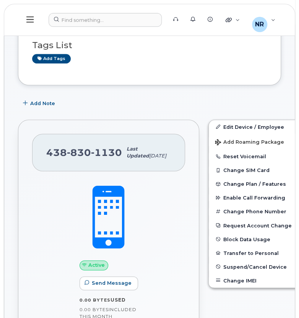
scroll to position [153, 0]
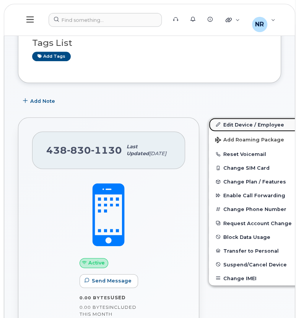
click at [218, 124] on link "Edit Device / Employee" at bounding box center [268, 125] width 118 height 14
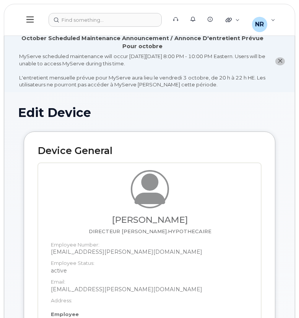
select select "22917077"
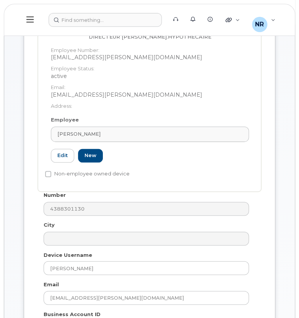
scroll to position [197, 0]
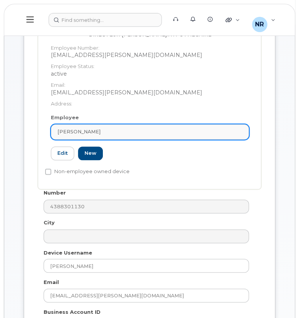
click at [239, 135] on div "[PERSON_NAME]" at bounding box center [149, 131] width 185 height 7
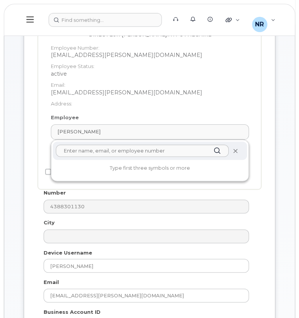
click at [237, 148] on icon at bounding box center [234, 150] width 5 height 5
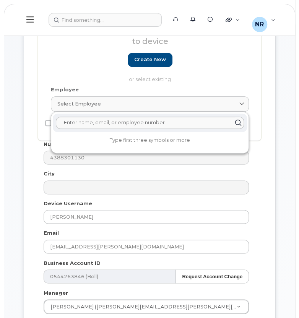
scroll to position [169, 0]
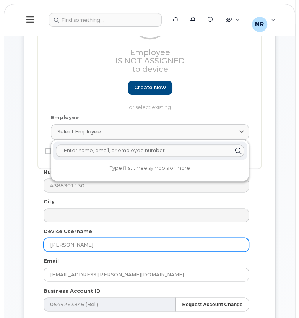
drag, startPoint x: 105, startPoint y: 247, endPoint x: 15, endPoint y: 246, distance: 89.8
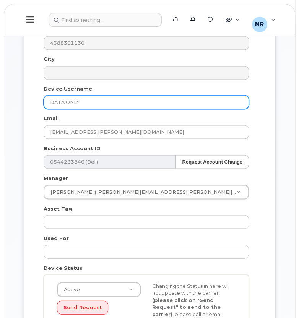
scroll to position [316, 0]
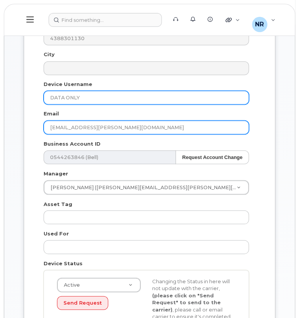
type input "DATA ONLY"
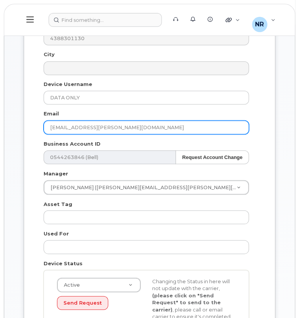
drag, startPoint x: 143, startPoint y: 128, endPoint x: 23, endPoint y: 125, distance: 120.4
click at [23, 125] on div "Device General Employee Is not assigned to device Create new or select existing…" at bounding box center [149, 97] width 263 height 565
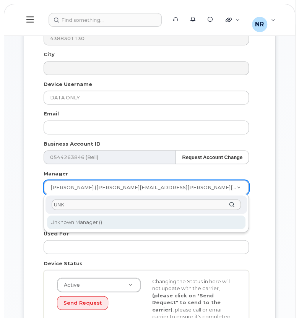
type input "UNK"
type input "1908917"
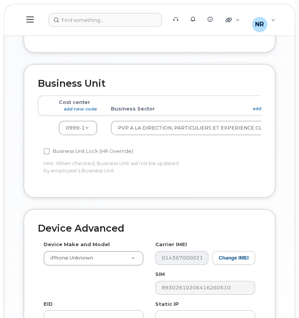
scroll to position [634, 0]
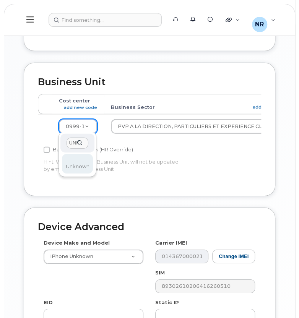
type input "UNK"
type input "22916205"
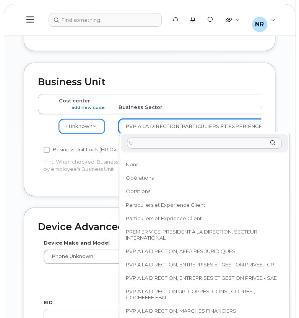
scroll to position [0, 0]
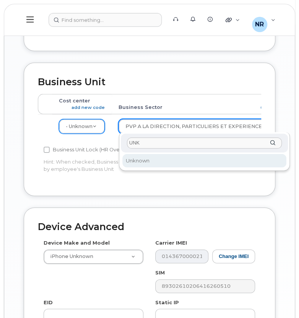
type input "UNK"
select select "22916206"
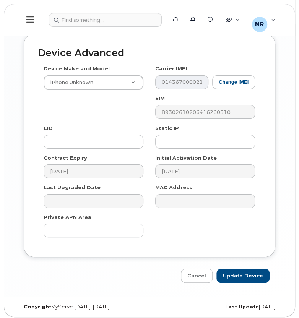
scroll to position [803, 0]
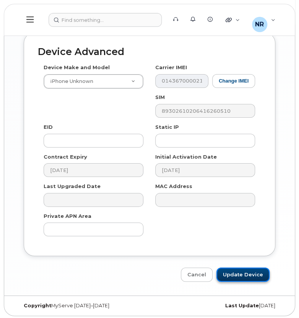
click at [246, 272] on input "Update Device" at bounding box center [242, 275] width 53 height 14
type input "Saving..."
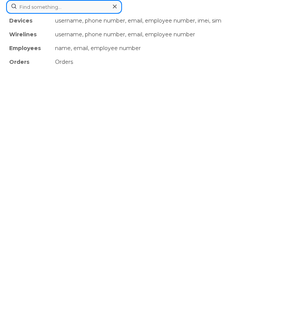
click at [103, 13] on input at bounding box center [64, 7] width 116 height 14
paste input "4388321230"
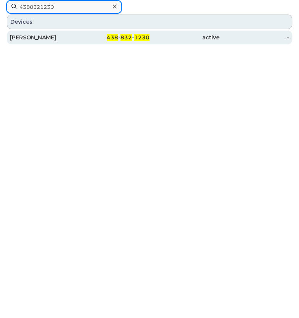
type input "4388321230"
click at [46, 39] on div "[PERSON_NAME]" at bounding box center [45, 38] width 70 height 8
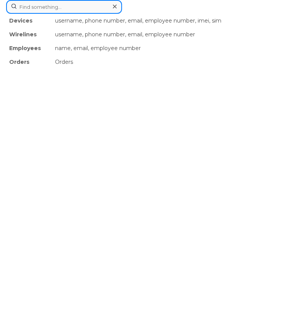
click at [105, 14] on div "Devices username, phone number, email, employee number, imei, sim Wirelines use…" at bounding box center [149, 7] width 287 height 14
paste input "4388381180"
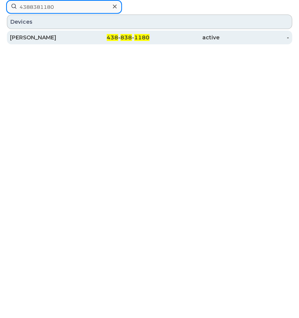
type input "4388381180"
click at [45, 37] on div "[PERSON_NAME]" at bounding box center [45, 38] width 70 height 8
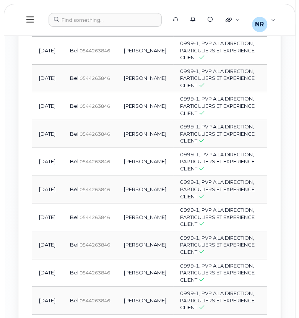
scroll to position [1139, 0]
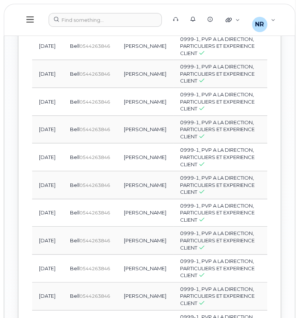
click at [146, 6] on span "Activity" at bounding box center [141, 3] width 19 height 6
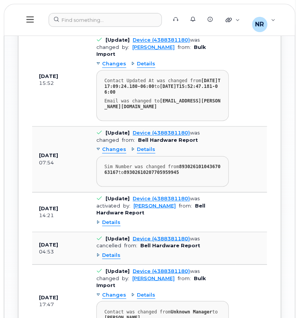
drag, startPoint x: 298, startPoint y: 209, endPoint x: 299, endPoint y: 169, distance: 39.8
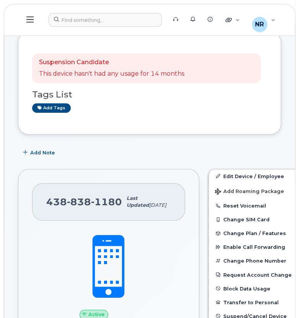
scroll to position [123, 0]
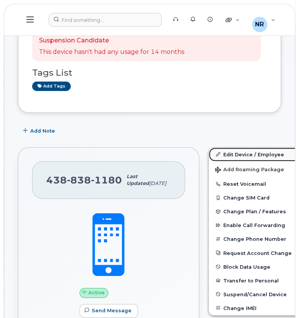
click at [226, 151] on link "Edit Device / Employee" at bounding box center [268, 155] width 118 height 14
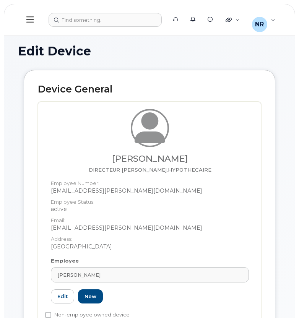
select select "22917077"
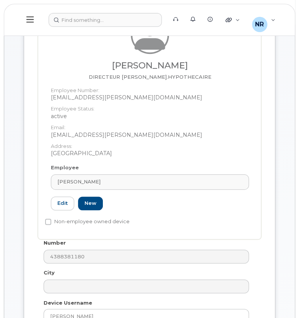
scroll to position [172, 0]
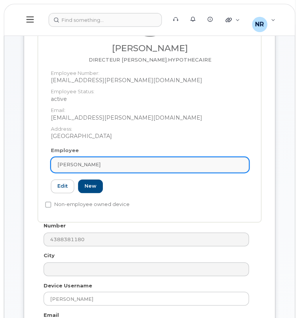
click at [239, 166] on div "[PERSON_NAME]" at bounding box center [149, 164] width 185 height 7
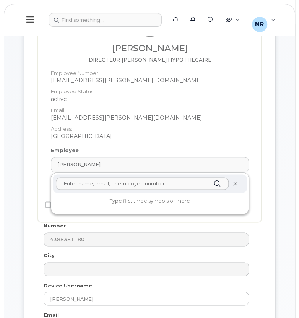
click at [236, 182] on icon at bounding box center [234, 183] width 5 height 5
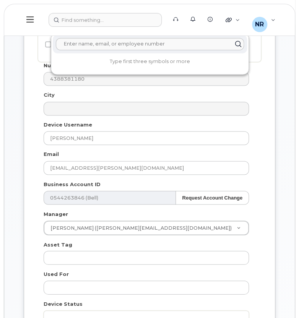
scroll to position [300, 0]
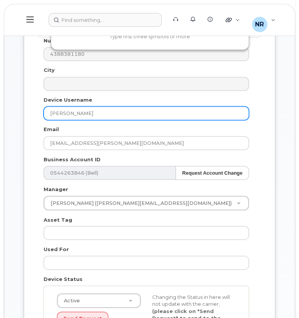
drag, startPoint x: 109, startPoint y: 114, endPoint x: 23, endPoint y: 112, distance: 86.4
click at [23, 112] on div "Device General Employee Is not assigned to device Create new or select existing…" at bounding box center [149, 113] width 263 height 565
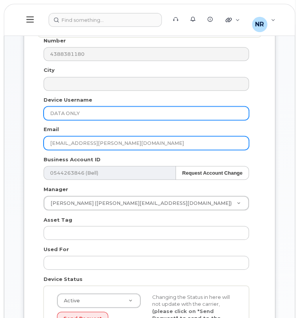
type input "DATA ONLY"
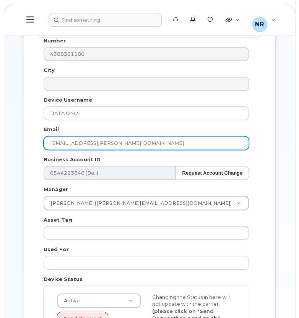
drag, startPoint x: 154, startPoint y: 138, endPoint x: 2, endPoint y: 144, distance: 152.6
click at [2, 144] on body "Support Alerts Knowledge Base Quicklinks Suspend / Cancel Device Change SIM Car…" at bounding box center [149, 264] width 299 height 1129
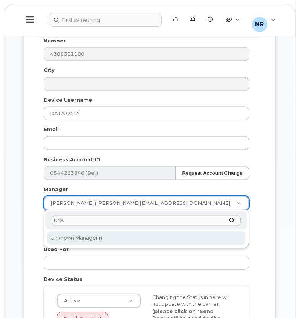
type input "UNK"
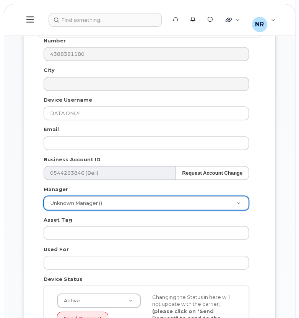
type input "1908917"
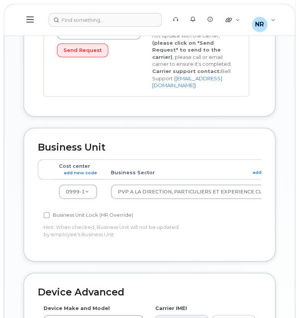
scroll to position [576, 0]
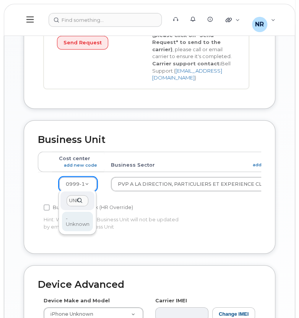
type input "UNK"
type input "22916205"
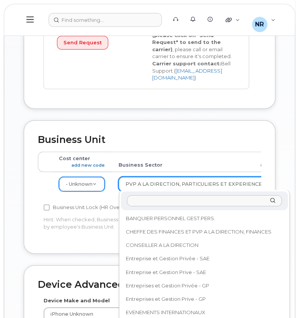
scroll to position [225, 0]
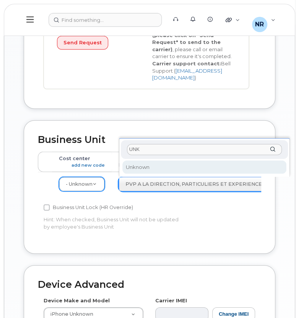
type input "UNK"
select select "22916206"
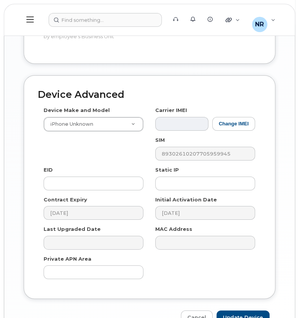
scroll to position [803, 0]
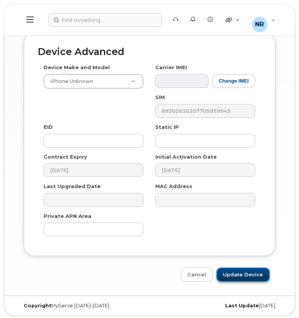
click at [238, 273] on input "Update Device" at bounding box center [242, 275] width 53 height 14
type input "Saving..."
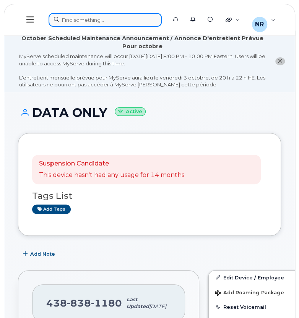
click at [124, 18] on div at bounding box center [105, 20] width 113 height 14
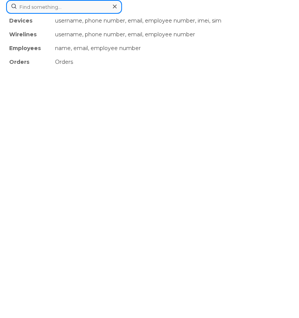
paste input "4388321230"
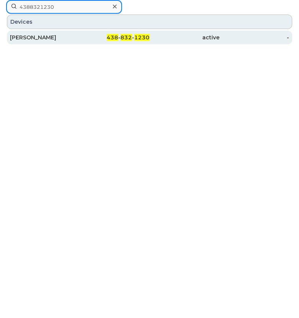
type input "4388321230"
click at [45, 35] on div "[PERSON_NAME]" at bounding box center [45, 38] width 70 height 8
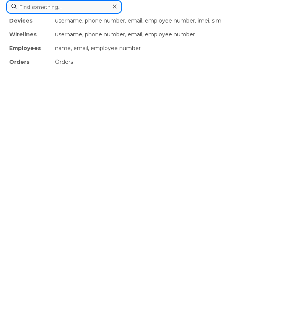
click at [83, 14] on div "Devices username, phone number, email, employee number, imei, sim Wirelines use…" at bounding box center [149, 7] width 287 height 14
paste input "4388625945"
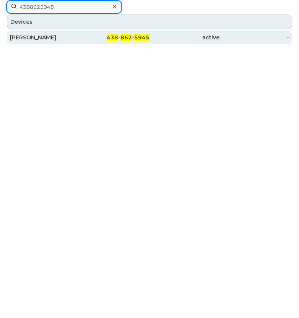
type input "4388625945"
click at [37, 37] on div "[PERSON_NAME]" at bounding box center [45, 38] width 70 height 8
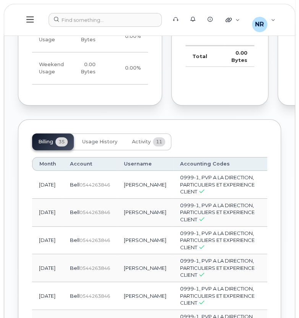
scroll to position [1012, 0]
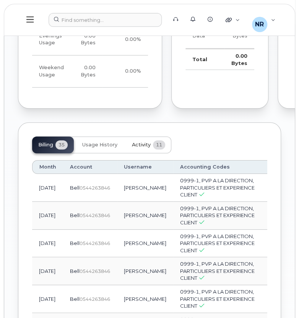
click at [140, 148] on span "Activity" at bounding box center [141, 145] width 19 height 6
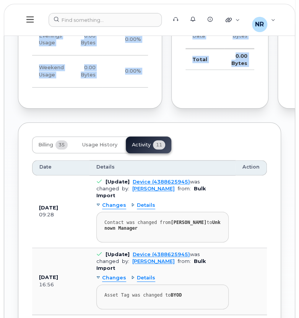
drag, startPoint x: 140, startPoint y: 216, endPoint x: 167, endPoint y: 125, distance: 94.9
click at [167, 125] on div "Suspension Candidate This device hasn't had any usage for 10 months Tags List B…" at bounding box center [149, 3] width 263 height 1764
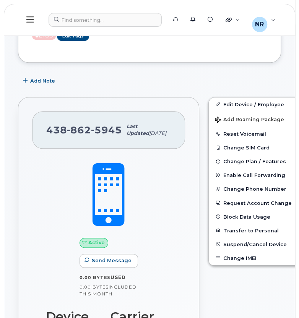
scroll to position [161, 0]
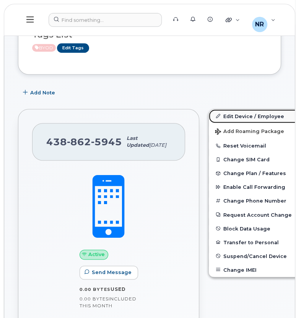
click at [212, 114] on link "Edit Device / Employee" at bounding box center [268, 116] width 118 height 14
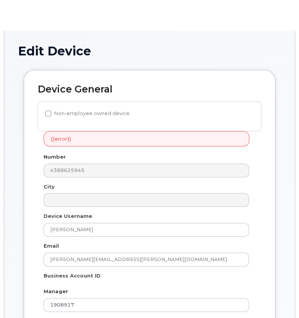
select select "22917077"
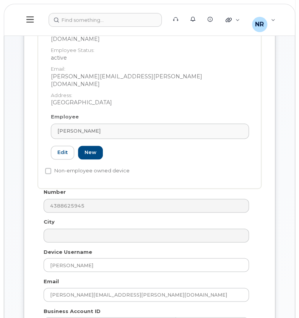
scroll to position [237, 0]
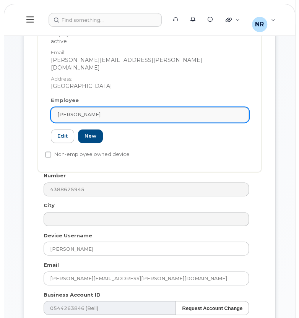
click at [241, 111] on div "DAVID CHERRIER" at bounding box center [149, 114] width 185 height 7
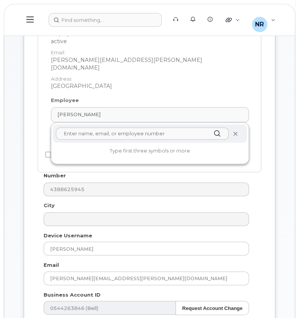
click at [235, 131] on icon at bounding box center [234, 133] width 5 height 5
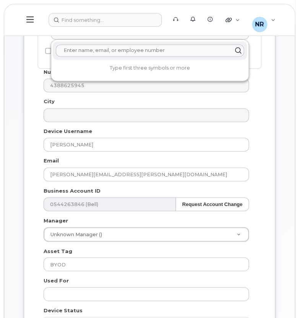
scroll to position [269, 0]
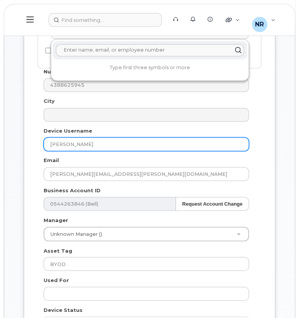
drag, startPoint x: 83, startPoint y: 149, endPoint x: -3, endPoint y: 154, distance: 86.1
click at [0, 154] on html "Support Alerts Knowledge Base Quicklinks Suspend / Cancel Device Change SIM Car…" at bounding box center [149, 295] width 299 height 1129
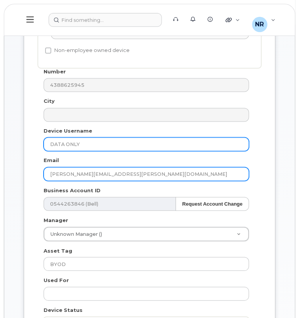
type input "DATA ONLY"
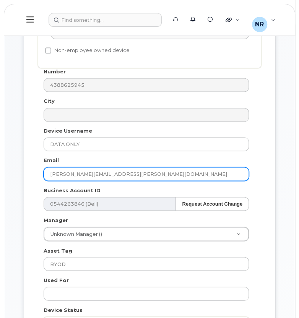
drag, startPoint x: 123, startPoint y: 173, endPoint x: -3, endPoint y: 180, distance: 125.9
click at [0, 180] on html "Support Alerts Knowledge Base Quicklinks Suspend / Cancel Device Change SIM Car…" at bounding box center [149, 295] width 299 height 1129
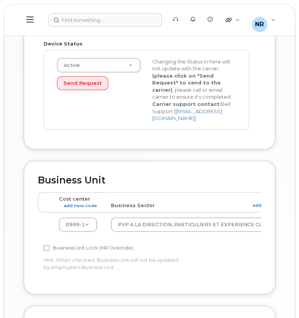
scroll to position [537, 0]
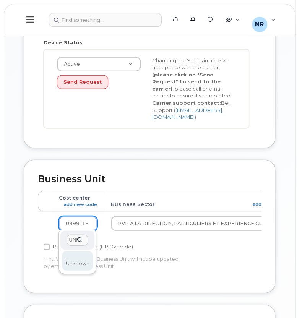
type input "UNK"
type input "22916205"
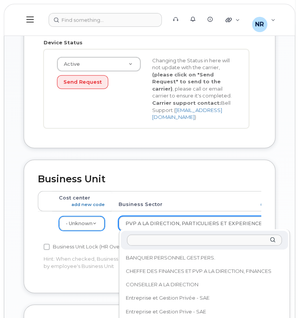
scroll to position [225, 0]
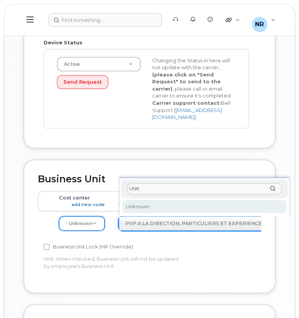
type input "UNK"
select select "22916206"
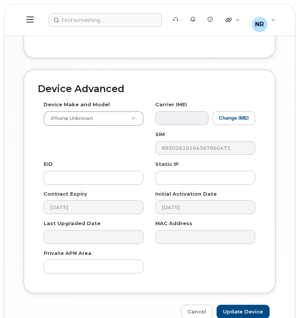
scroll to position [803, 0]
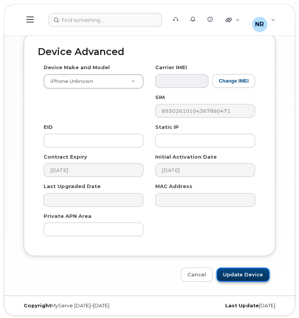
click at [235, 272] on input "Update Device" at bounding box center [242, 275] width 53 height 14
type input "Saving..."
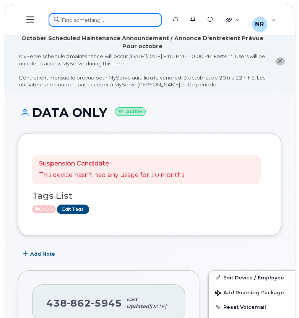
click at [107, 16] on div at bounding box center [105, 20] width 113 height 14
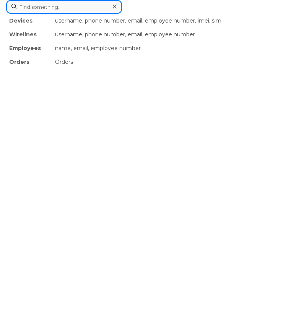
paste input "4388630533"
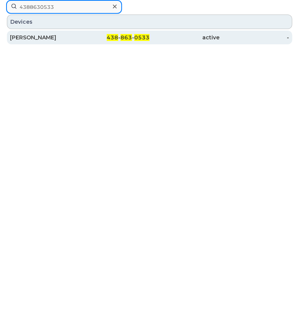
type input "4388630533"
click at [40, 35] on div "[PERSON_NAME]" at bounding box center [45, 38] width 70 height 8
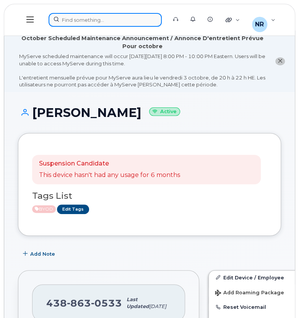
click at [133, 18] on div at bounding box center [105, 20] width 113 height 14
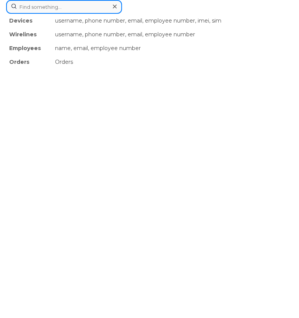
paste input "4388694327"
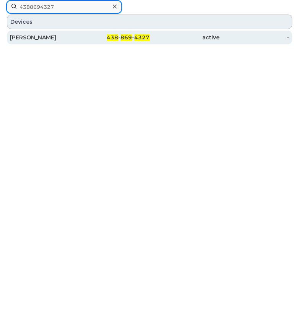
type input "4388694327"
click at [38, 40] on div "[PERSON_NAME]" at bounding box center [45, 38] width 70 height 8
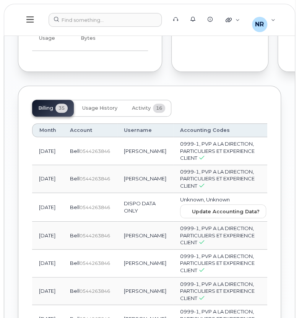
scroll to position [1109, 0]
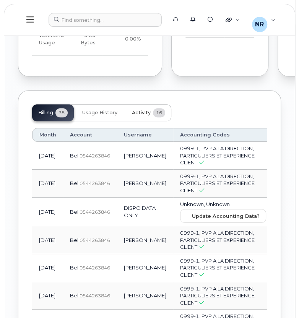
click at [146, 116] on span "Activity" at bounding box center [141, 113] width 19 height 6
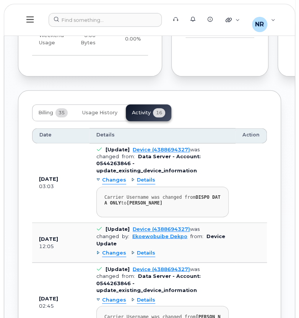
click at [298, 184] on body "Support Alerts Knowledge Base Quicklinks Suspend / Cancel Device Change SIM Car…" at bounding box center [149, 53] width 299 height 2325
drag, startPoint x: 298, startPoint y: 184, endPoint x: 289, endPoint y: 62, distance: 122.7
click at [289, 62] on body "Support Alerts Knowledge Base Quicklinks Suspend / Cancel Device Change SIM Car…" at bounding box center [149, 53] width 299 height 2325
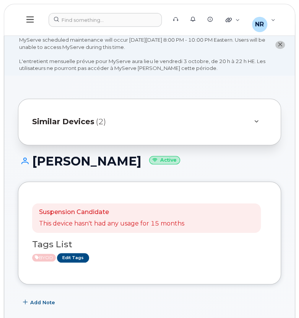
scroll to position [14, 0]
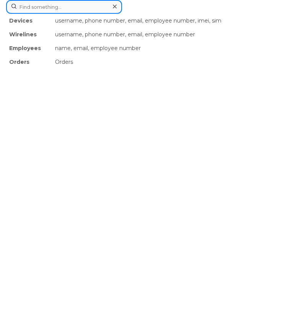
click at [97, 14] on div "Devices username, phone number, email, employee number, imei, sim Wirelines use…" at bounding box center [149, 7] width 287 height 14
paste input "4388694369"
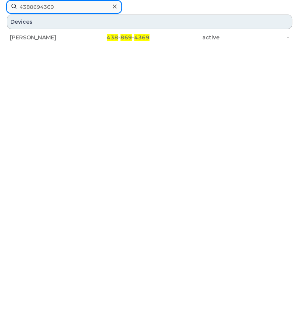
drag, startPoint x: 58, startPoint y: 1, endPoint x: -3, endPoint y: 0, distance: 60.8
paste input "30533"
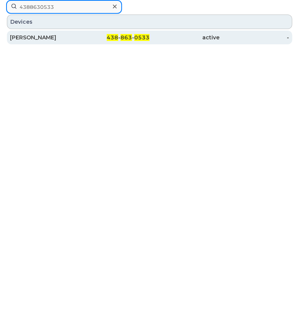
type input "4388630533"
click at [22, 36] on div "Sandy Dubois" at bounding box center [45, 38] width 70 height 8
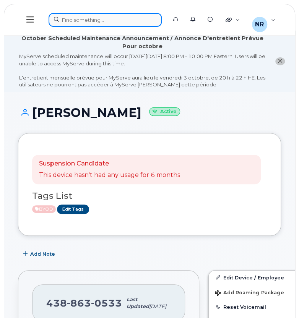
click at [142, 15] on div at bounding box center [105, 20] width 113 height 14
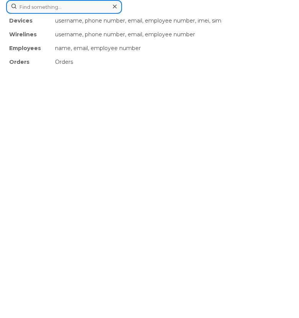
paste input "4388694369"
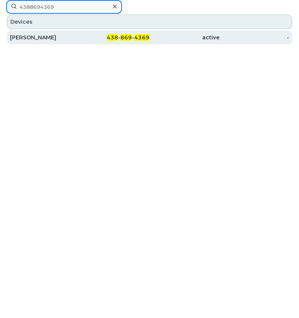
type input "4388694369"
click at [58, 33] on div "[PERSON_NAME]" at bounding box center [45, 38] width 70 height 14
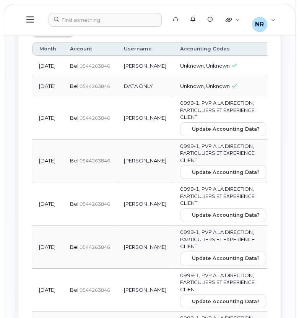
scroll to position [1072, 0]
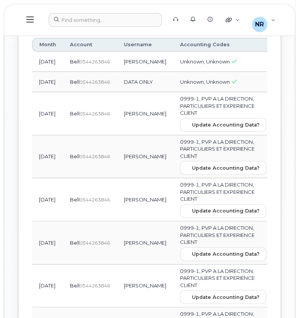
click at [142, 26] on span "Activity" at bounding box center [141, 22] width 19 height 6
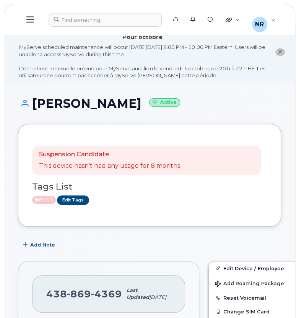
scroll to position [0, 0]
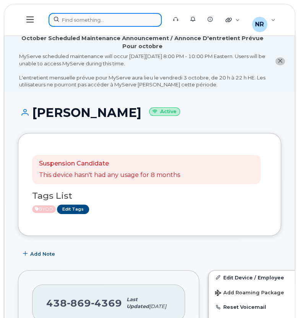
click at [67, 18] on div at bounding box center [105, 20] width 113 height 14
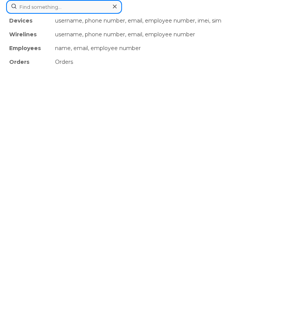
paste input "4388694435"
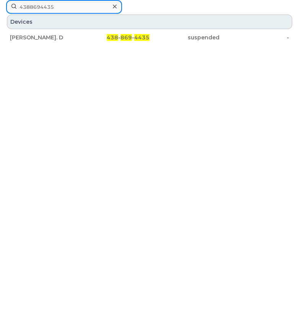
type input "4388694435"
click at [114, 6] on icon at bounding box center [115, 7] width 4 height 4
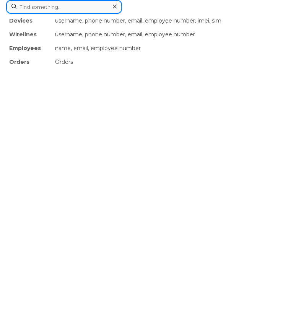
click at [72, 14] on div "Devices username, phone number, email, employee number, imei, sim Wirelines use…" at bounding box center [149, 7] width 287 height 14
paste input "4388694495"
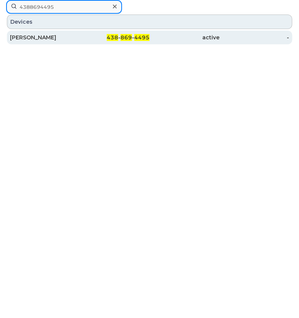
type input "4388694495"
click at [32, 37] on div "Ramy Khalil" at bounding box center [45, 38] width 70 height 8
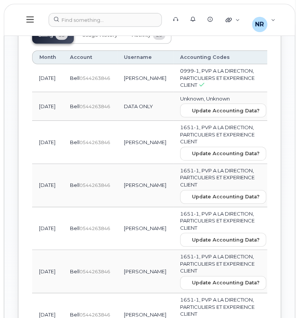
scroll to position [1055, 0]
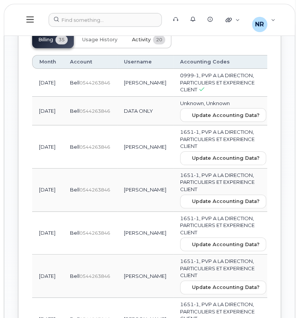
click at [144, 43] on span "Activity" at bounding box center [141, 40] width 19 height 6
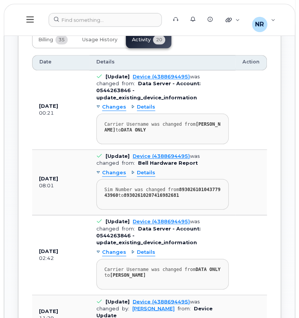
click at [148, 48] on div "Billing 35 Usage History Activity 20" at bounding box center [101, 39] width 139 height 17
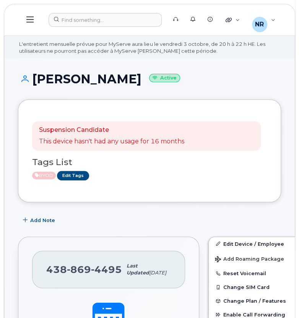
scroll to position [0, 0]
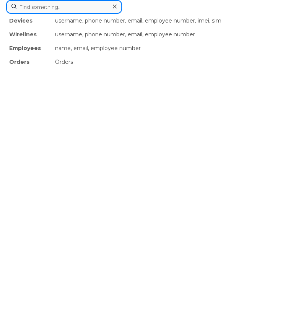
click at [115, 14] on div "Devices username, phone number, email, employee number, imei, sim Wirelines use…" at bounding box center [149, 7] width 287 height 14
paste input "4388694603"
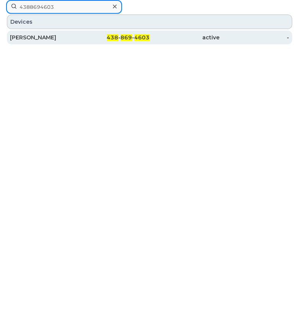
type input "4388694603"
click at [66, 37] on div "CAROLINE DRAPEAU" at bounding box center [45, 38] width 70 height 8
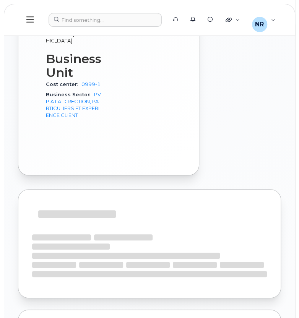
scroll to position [843, 0]
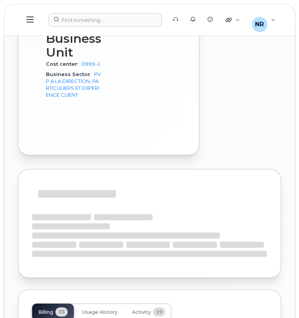
drag, startPoint x: 294, startPoint y: 170, endPoint x: 294, endPoint y: 183, distance: 12.2
click at [294, 183] on div "Support Alerts Knowledge Base Quicklinks Suspend / Cancel Device Change SIM Car…" at bounding box center [149, 140] width 291 height 1904
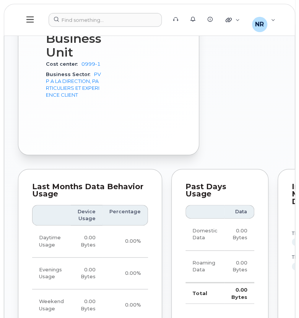
drag, startPoint x: 294, startPoint y: 183, endPoint x: 297, endPoint y: 198, distance: 15.1
click at [297, 198] on body "Support Alerts Knowledge Base Quicklinks Suspend / Cancel Device Change SIM Car…" at bounding box center [149, 169] width 299 height 2025
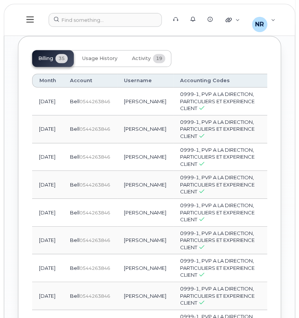
scroll to position [1167, 0]
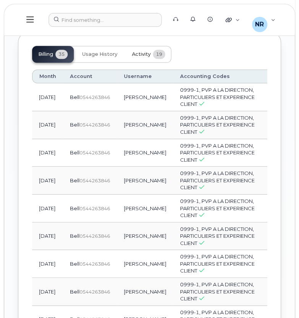
click at [143, 57] on span "Activity" at bounding box center [141, 54] width 19 height 6
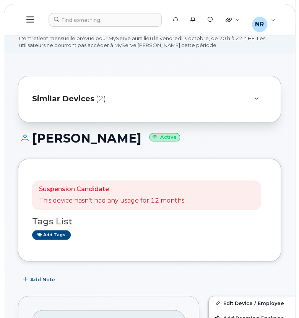
scroll to position [36, 0]
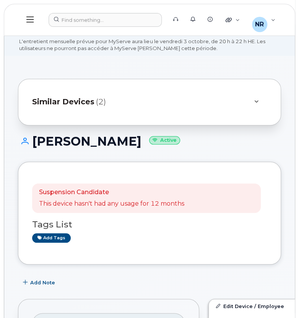
click at [62, 104] on span "Similar Devices" at bounding box center [63, 101] width 62 height 11
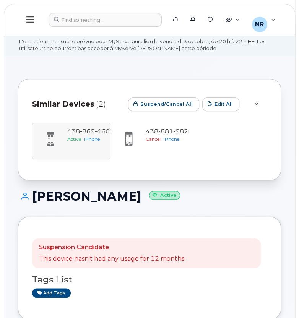
click at [83, 149] on div "438 869 4603 Active iPhone 438 881 9820 Cancel iPhone" at bounding box center [149, 141] width 235 height 37
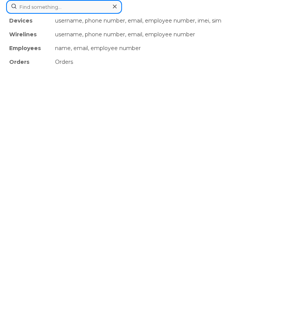
click at [130, 14] on div "Devices username, phone number, email, employee number, imei, sim Wirelines use…" at bounding box center [149, 7] width 287 height 14
paste input "4388694735"
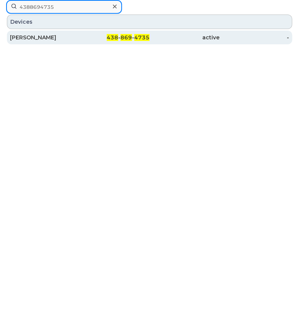
type input "4388694735"
click at [45, 35] on div "Tarek Brahim" at bounding box center [45, 38] width 70 height 8
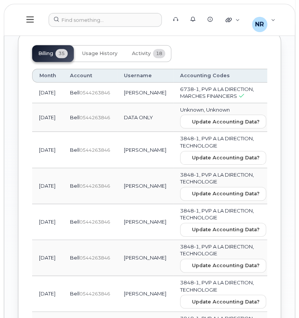
scroll to position [1147, 0]
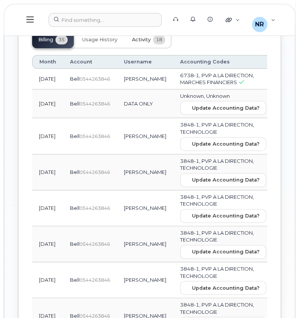
click at [143, 43] on span "Activity" at bounding box center [141, 40] width 19 height 6
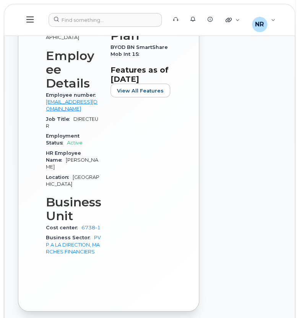
scroll to position [584, 0]
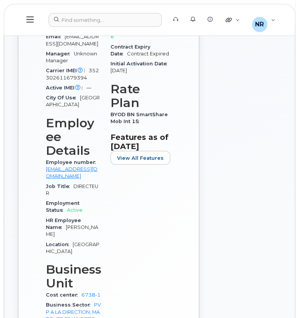
drag, startPoint x: 298, startPoint y: 103, endPoint x: 298, endPoint y: 62, distance: 41.7
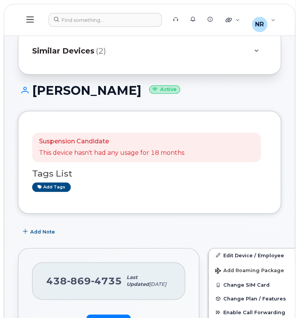
scroll to position [75, 0]
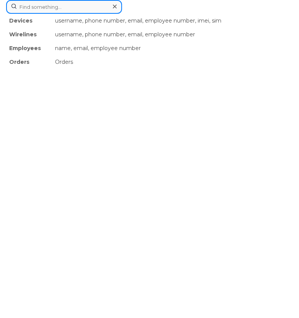
click at [78, 14] on div "Devices username, phone number, email, employee number, imei, sim Wirelines use…" at bounding box center [149, 7] width 287 height 14
paste input "4388697061"
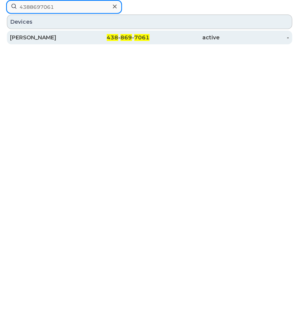
type input "4388697061"
click at [59, 37] on div "[PERSON_NAME]" at bounding box center [45, 38] width 70 height 8
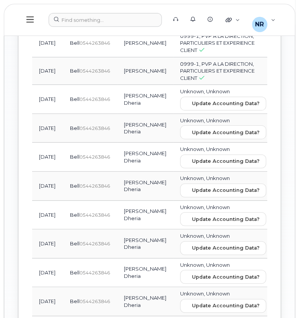
scroll to position [1136, 0]
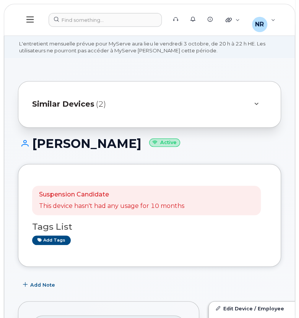
scroll to position [43, 0]
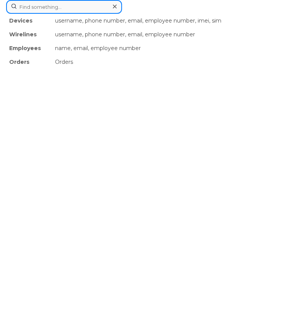
click at [131, 14] on div "Devices username, phone number, email, employee number, imei, sim Wirelines use…" at bounding box center [149, 7] width 287 height 14
paste input "4388698125"
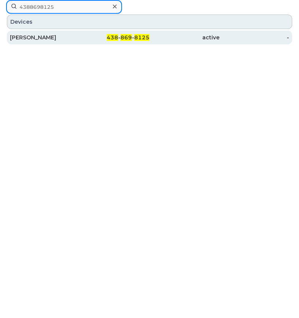
type input "4388698125"
click at [32, 39] on div "Patrick Allain" at bounding box center [45, 38] width 70 height 8
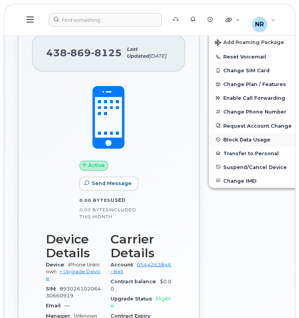
scroll to position [253, 0]
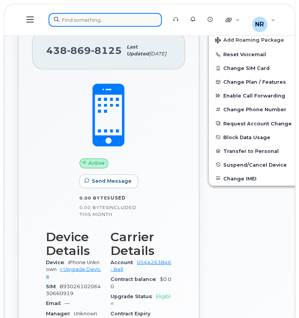
drag, startPoint x: 102, startPoint y: 19, endPoint x: 99, endPoint y: 13, distance: 6.7
click at [99, 13] on input at bounding box center [105, 20] width 113 height 14
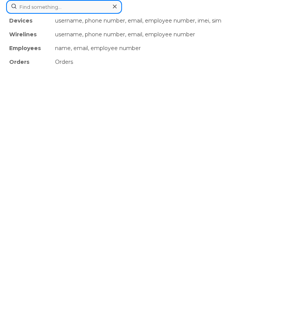
paste input "4388698217"
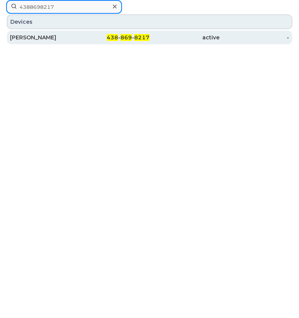
type input "4388698217"
click at [57, 37] on div "Donald Simoneau" at bounding box center [45, 38] width 70 height 8
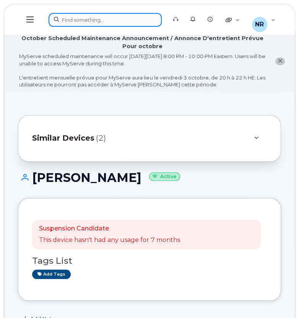
click at [69, 19] on div at bounding box center [105, 20] width 113 height 14
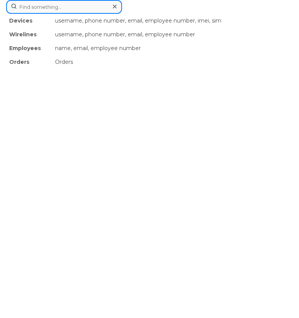
paste input "4388698254"
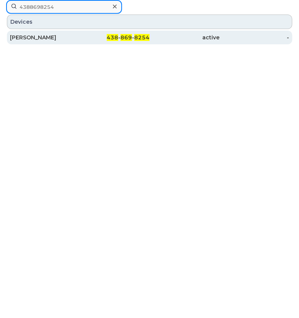
type input "4388698254"
click at [42, 37] on div "[PERSON_NAME]" at bounding box center [45, 38] width 70 height 8
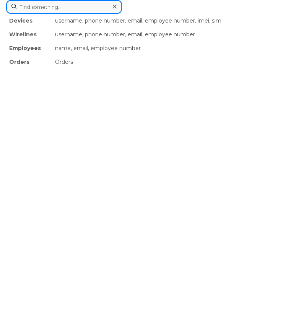
click at [92, 14] on div "Devices username, phone number, email, employee number, imei, sim Wirelines use…" at bounding box center [149, 7] width 287 height 14
paste input "4388699548"
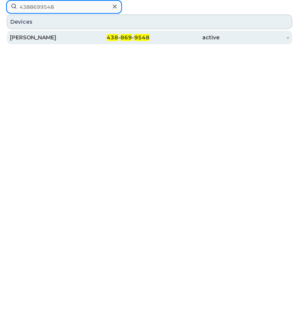
type input "4388699548"
click at [49, 35] on div "Olivier Harrison" at bounding box center [45, 38] width 70 height 8
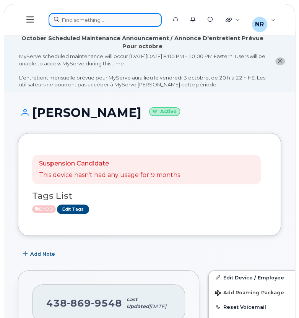
click at [110, 18] on div at bounding box center [105, 20] width 113 height 14
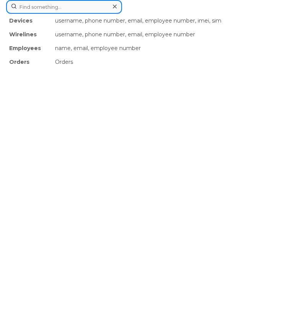
paste input "4388698254"
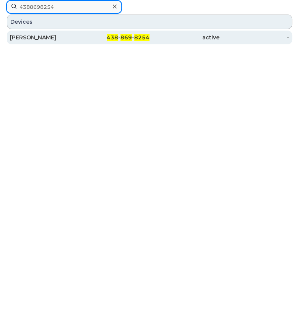
type input "4388698254"
click at [53, 37] on div "[PERSON_NAME]" at bounding box center [45, 38] width 70 height 8
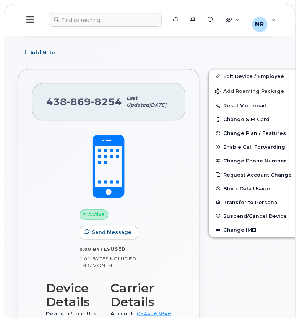
scroll to position [225, 0]
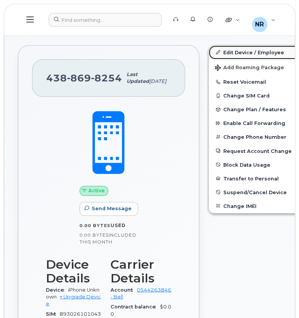
click at [227, 50] on link "Edit Device / Employee" at bounding box center [268, 52] width 118 height 14
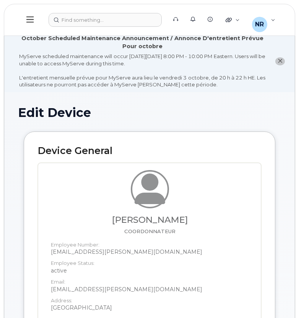
select select "22917076"
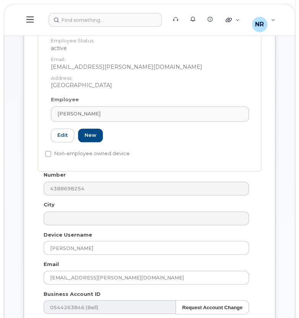
scroll to position [232, 0]
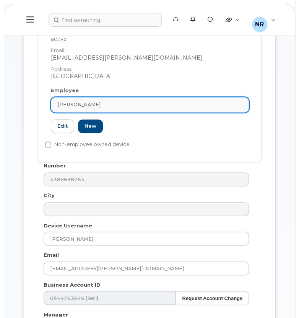
click at [241, 106] on div "MANON BELLEFLEUR" at bounding box center [149, 104] width 185 height 7
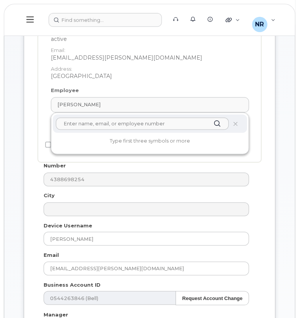
click at [238, 124] on div at bounding box center [150, 123] width 194 height 18
click at [235, 122] on icon at bounding box center [234, 123] width 5 height 5
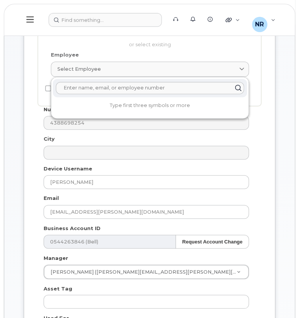
scroll to position [196, 0]
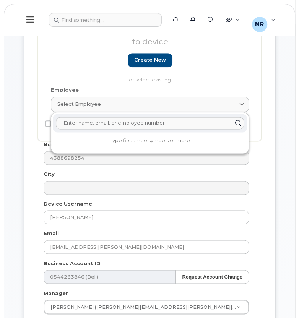
click at [271, 143] on div "Device General Employee Is not assigned to device Create new or select existing…" at bounding box center [150, 211] width 252 height 553
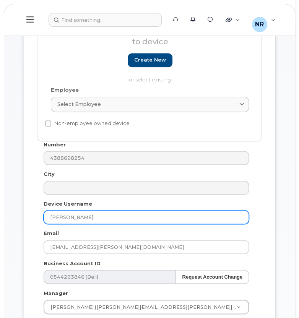
drag, startPoint x: 109, startPoint y: 217, endPoint x: 8, endPoint y: 209, distance: 100.9
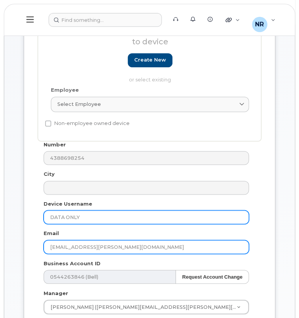
type input "DATA ONLY"
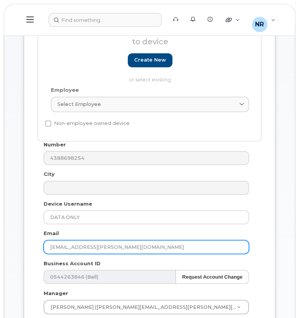
drag, startPoint x: 130, startPoint y: 248, endPoint x: 12, endPoint y: 251, distance: 117.8
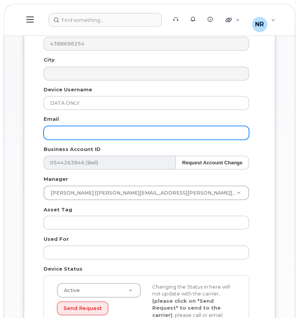
scroll to position [339, 0]
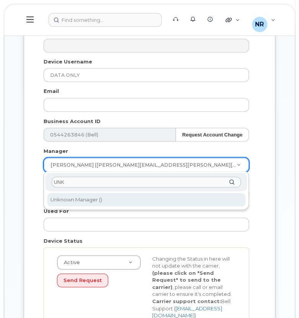
type input "UNK"
type input "1908917"
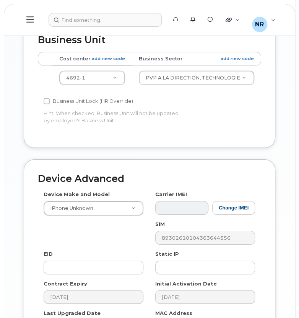
scroll to position [677, 0]
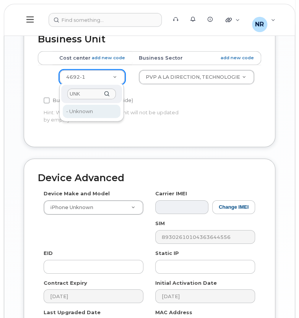
type input "UNK"
type input "22916205"
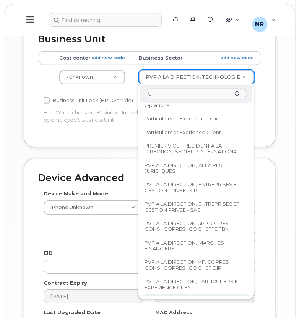
scroll to position [0, 0]
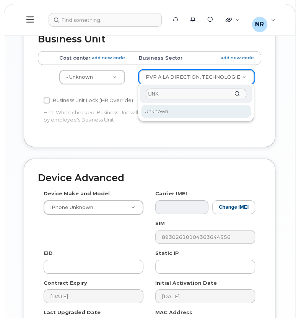
type input "UNK"
select select "22916206"
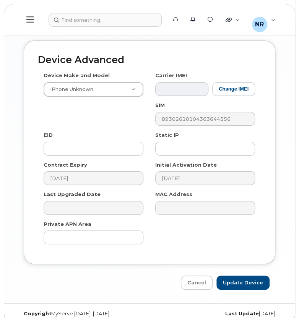
scroll to position [803, 0]
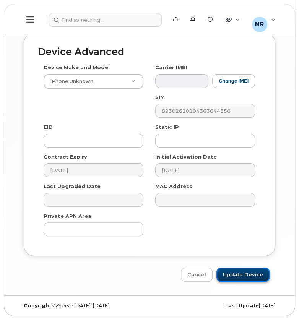
click at [241, 276] on input "Update Device" at bounding box center [242, 275] width 53 height 14
type input "Saving..."
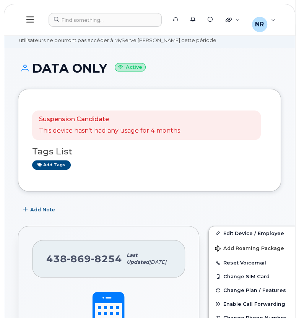
scroll to position [41, 0]
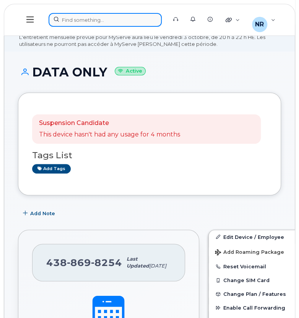
click at [84, 22] on div at bounding box center [105, 20] width 113 height 14
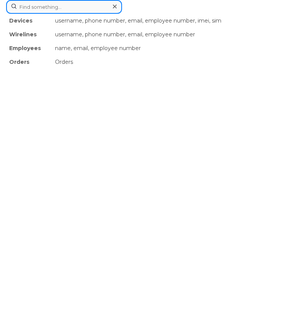
paste input "4388699554"
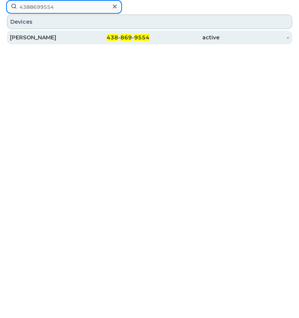
type input "4388699554"
click at [52, 37] on div "Mathieu Genereuxv" at bounding box center [45, 38] width 70 height 8
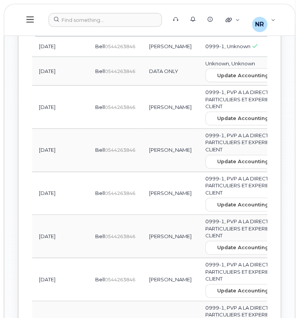
scroll to position [1087, 0]
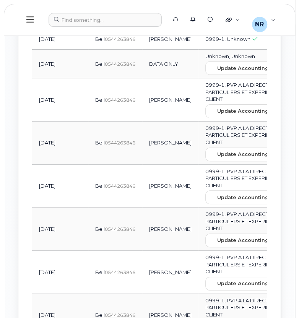
click at [141, 3] on span "Activity" at bounding box center [141, 0] width 19 height 6
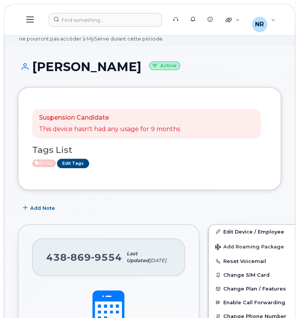
scroll to position [0, 0]
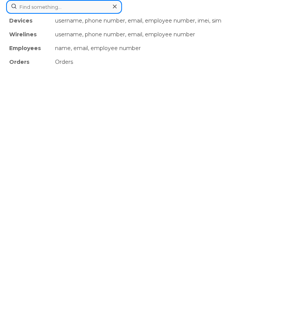
click at [104, 14] on div "Devices username, phone number, email, employee number, imei, sim Wirelines use…" at bounding box center [149, 7] width 287 height 14
paste input "4388699548"
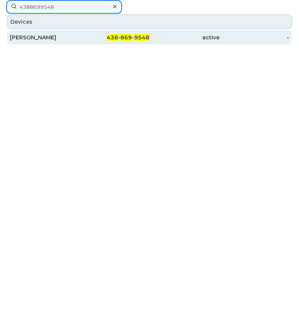
type input "4388699548"
click at [48, 37] on div "[PERSON_NAME]" at bounding box center [45, 38] width 70 height 8
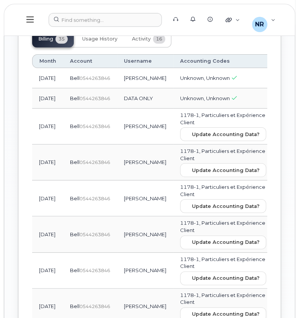
scroll to position [1011, 0]
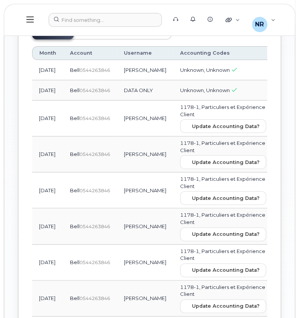
click at [140, 34] on span "Activity" at bounding box center [141, 31] width 19 height 6
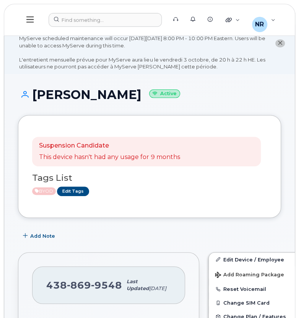
scroll to position [0, 0]
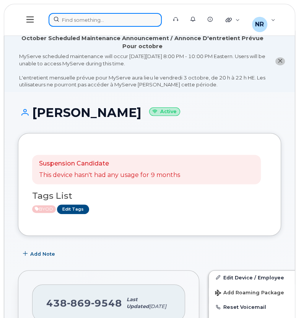
click at [115, 15] on div at bounding box center [105, 20] width 113 height 14
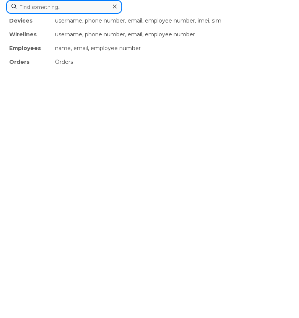
paste input "4388714505"
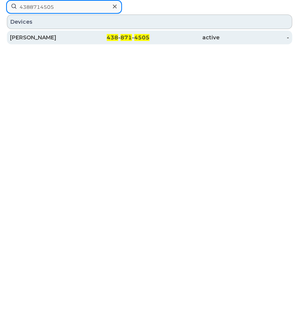
type input "4388714505"
click at [47, 33] on div "[PERSON_NAME]" at bounding box center [45, 38] width 70 height 14
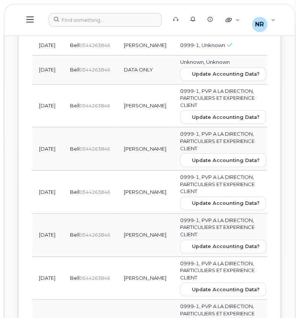
scroll to position [1024, 0]
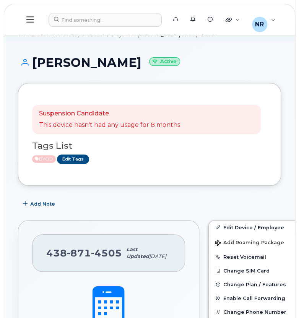
scroll to position [53, 0]
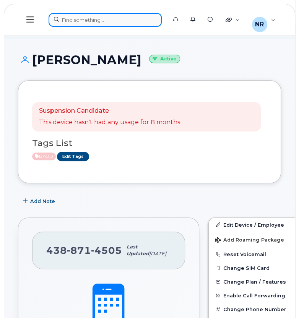
click at [117, 25] on div at bounding box center [105, 20] width 113 height 14
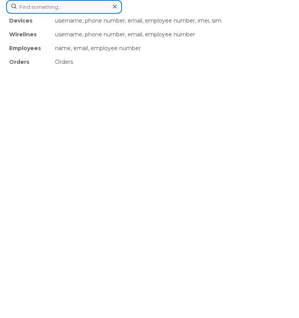
paste input "4388866739"
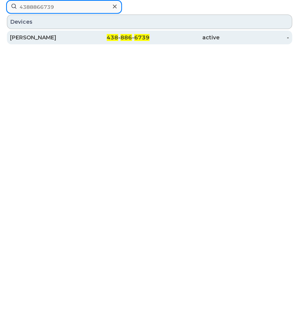
type input "4388866739"
click at [50, 38] on div "[PERSON_NAME]" at bounding box center [45, 38] width 70 height 8
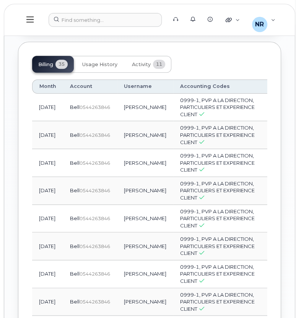
scroll to position [1030, 0]
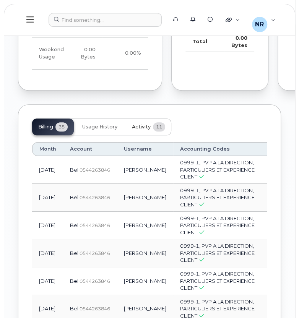
click at [145, 91] on div "Last Months Data Behavior Usage Device Usage Percentage Daytime Usage 0.00 Byte…" at bounding box center [90, 4] width 144 height 174
click at [141, 130] on span "Activity" at bounding box center [141, 127] width 19 height 6
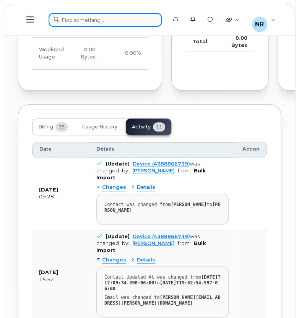
click at [105, 22] on div at bounding box center [105, 20] width 113 height 14
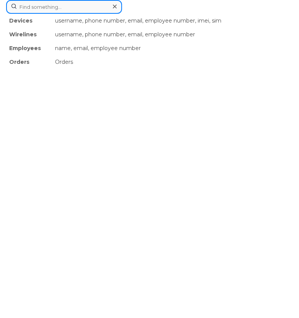
paste input "4388868459"
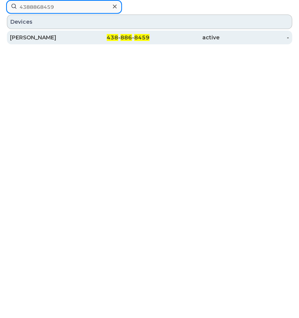
type input "4388868459"
click at [51, 34] on div "Rami Nassar" at bounding box center [45, 38] width 70 height 8
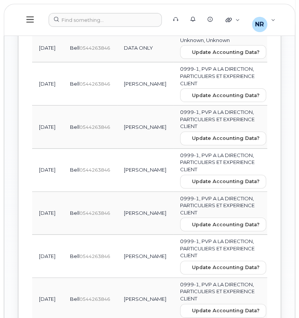
scroll to position [1176, 0]
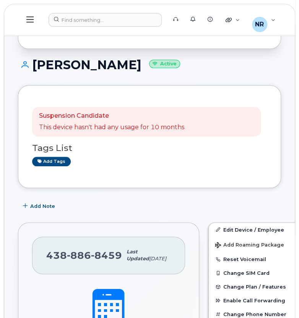
scroll to position [106, 0]
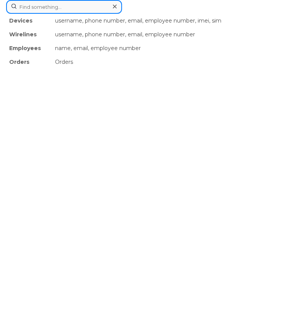
click at [73, 14] on div "Devices username, phone number, email, employee number, imei, sim Wirelines use…" at bounding box center [149, 7] width 287 height 14
paste input "4388868719"
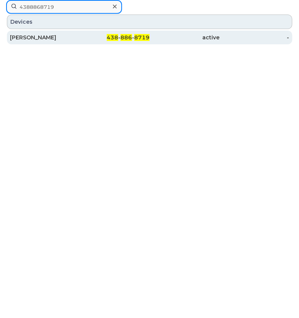
type input "4388868719"
click at [40, 40] on div "[PERSON_NAME]" at bounding box center [45, 38] width 70 height 8
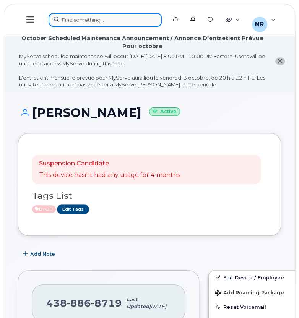
click at [85, 22] on div at bounding box center [105, 20] width 113 height 14
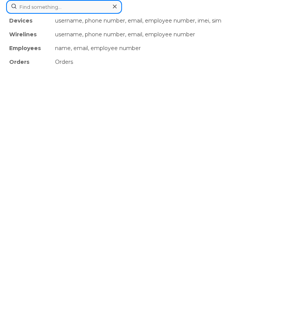
paste input "4388868719"
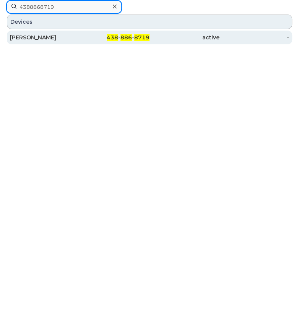
type input "4388868719"
click at [37, 37] on div "[PERSON_NAME]" at bounding box center [45, 38] width 70 height 8
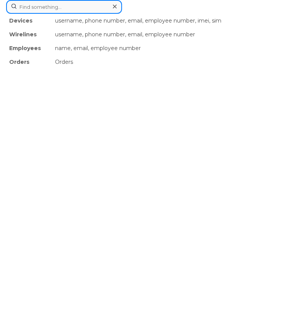
click at [133, 14] on div "Devices username, phone number, email, employee number, imei, sim Wirelines use…" at bounding box center [149, 7] width 287 height 14
paste input "4388870433"
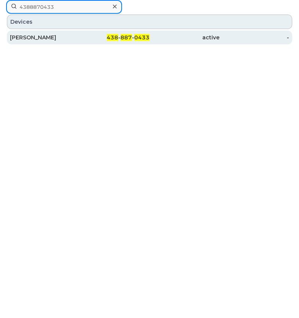
type input "4388870433"
click at [58, 37] on div "Jeremie Tremblay-Brisebois" at bounding box center [45, 38] width 70 height 8
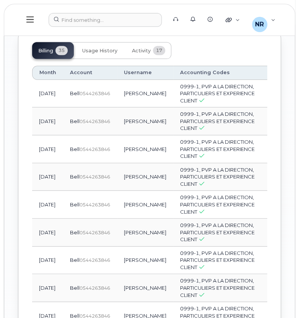
scroll to position [1154, 0]
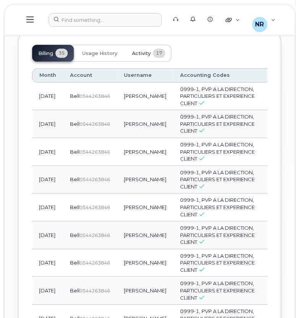
click at [137, 57] on span "Activity" at bounding box center [141, 53] width 19 height 6
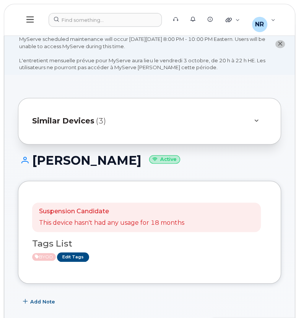
scroll to position [0, 0]
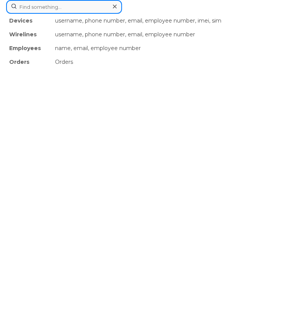
click at [112, 14] on div "Devices username, phone number, email, employee number, imei, sim Wirelines use…" at bounding box center [149, 7] width 287 height 14
paste input "4388870620"
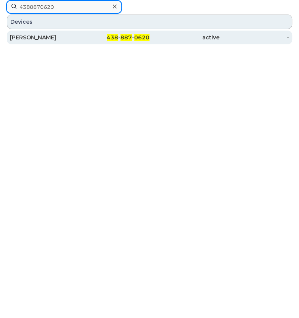
type input "4388870620"
click at [60, 42] on div "SOPHIE MARTINEAU" at bounding box center [45, 38] width 70 height 14
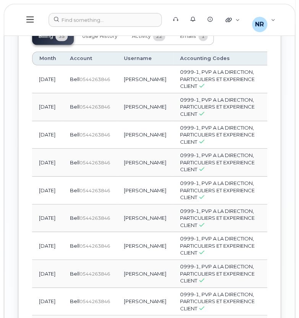
scroll to position [1236, 0]
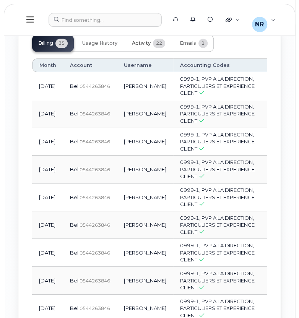
click at [147, 46] on span "Activity" at bounding box center [141, 43] width 19 height 6
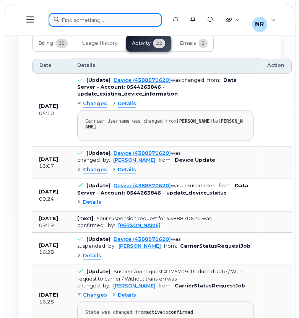
click at [84, 22] on div at bounding box center [105, 20] width 113 height 14
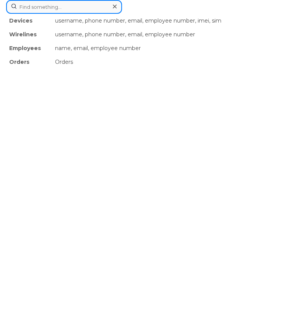
paste input "4388872645"
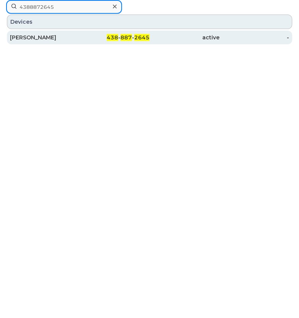
type input "4388872645"
click at [46, 39] on div "[PERSON_NAME]" at bounding box center [45, 38] width 70 height 8
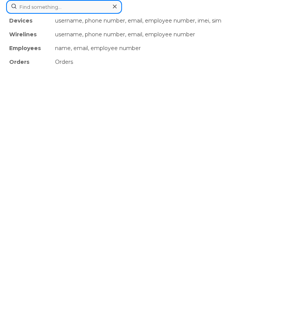
click at [96, 14] on div "Devices username, phone number, email, employee number, imei, sim Wirelines use…" at bounding box center [149, 7] width 287 height 14
paste input "4388872864"
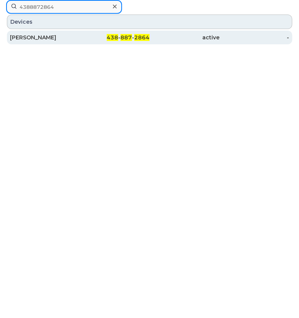
type input "4388872864"
click at [44, 39] on div "Chirag Chauhan" at bounding box center [45, 38] width 70 height 8
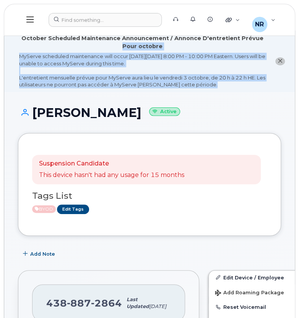
drag, startPoint x: 298, startPoint y: 17, endPoint x: 301, endPoint y: 53, distance: 36.4
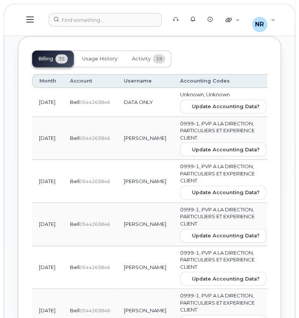
scroll to position [1041, 0]
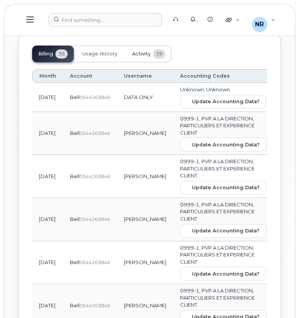
click at [147, 57] on span "Activity" at bounding box center [141, 54] width 19 height 6
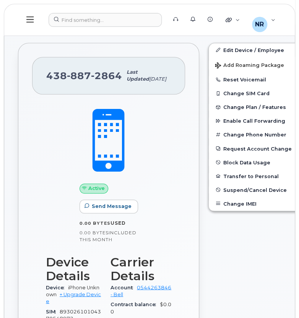
scroll to position [0, 0]
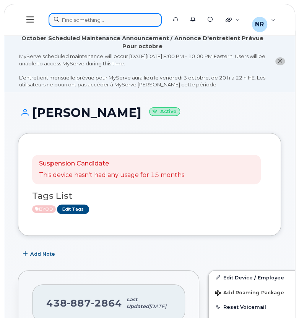
click at [140, 16] on div at bounding box center [105, 20] width 113 height 14
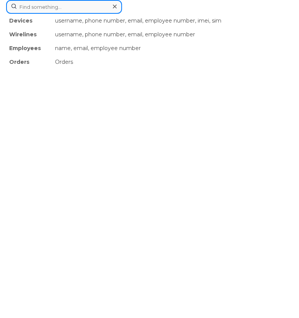
paste input "4388873215"
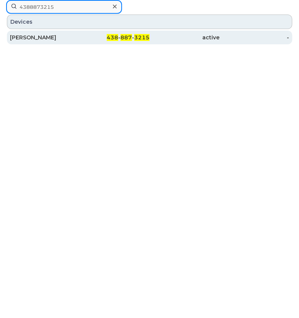
type input "4388873215"
click at [22, 34] on div "Tanya Giuffrida" at bounding box center [45, 38] width 70 height 8
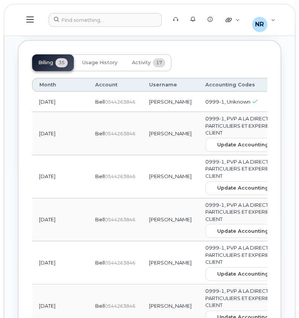
scroll to position [954, 0]
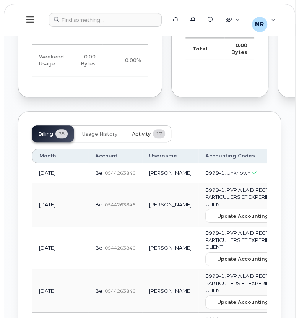
click at [137, 137] on span "Activity" at bounding box center [141, 134] width 19 height 6
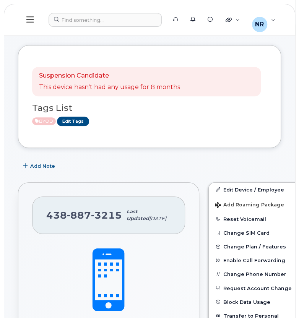
scroll to position [0, 0]
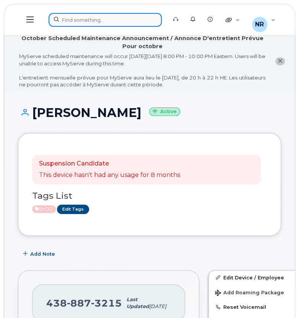
click at [143, 18] on div at bounding box center [105, 20] width 113 height 14
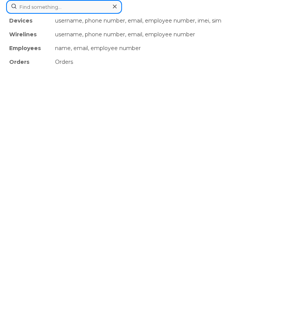
paste input "4388874113"
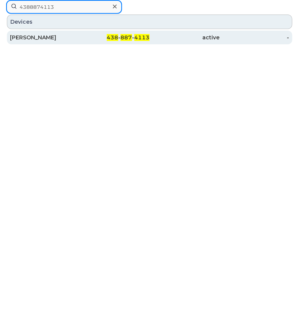
type input "4388874113"
click at [52, 36] on div "Rosanna D'Alessio" at bounding box center [45, 38] width 70 height 8
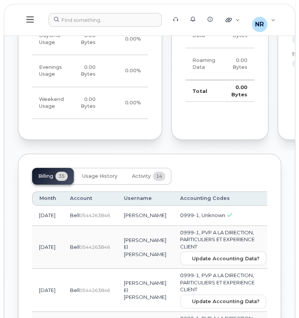
scroll to position [934, 0]
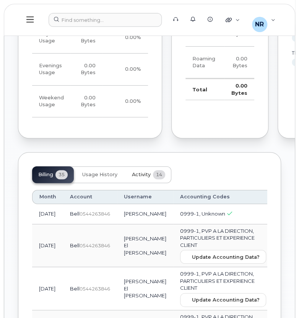
click at [144, 178] on span "Activity" at bounding box center [141, 175] width 19 height 6
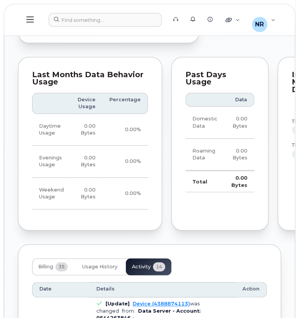
scroll to position [870, 0]
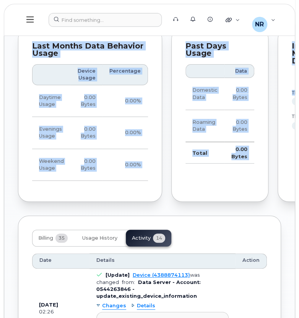
drag, startPoint x: 298, startPoint y: 159, endPoint x: 290, endPoint y: 69, distance: 90.6
click at [290, 69] on body "Support Alerts Knowledge Base Quicklinks Suspend / Cancel Device Change SIM Car…" at bounding box center [149, 215] width 299 height 2170
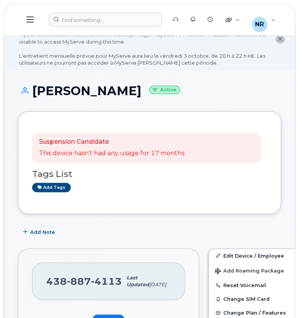
scroll to position [0, 0]
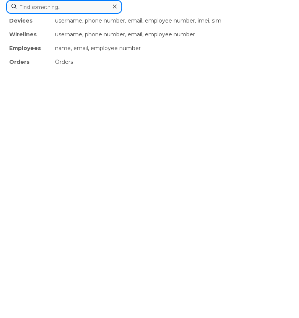
click at [86, 14] on div "Devices username, phone number, email, employee number, imei, sim Wirelines use…" at bounding box center [149, 7] width 287 height 14
paste input "4388874235"
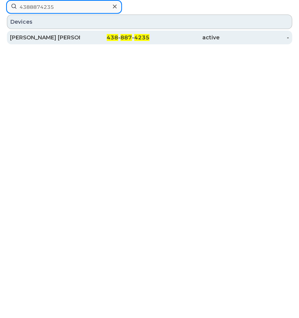
type input "4388874235"
click at [42, 38] on div "Rong Geoff Xiong" at bounding box center [45, 38] width 70 height 8
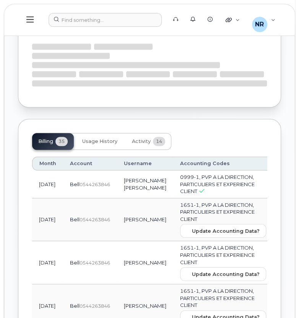
scroll to position [1058, 0]
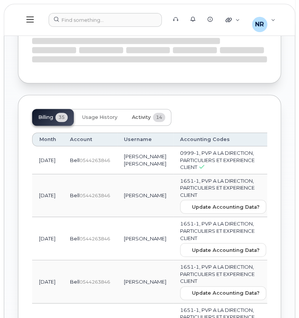
click at [143, 177] on div "Suspension Candidate This device hasn't had any usage for 6 months Tags List Ad…" at bounding box center [149, 194] width 263 height 2082
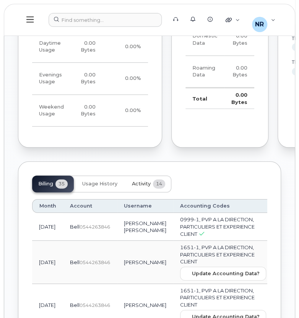
click at [141, 192] on button "Activity 14" at bounding box center [148, 183] width 45 height 17
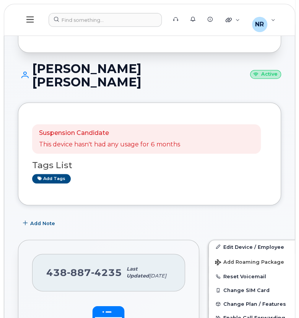
scroll to position [0, 0]
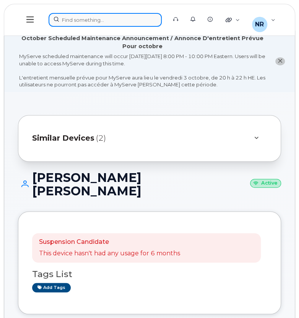
click at [118, 20] on div at bounding box center [105, 20] width 113 height 14
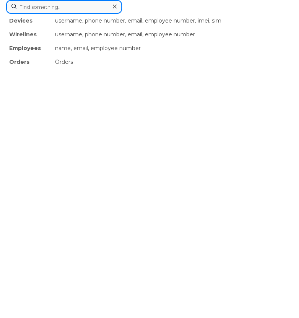
paste input "4388874248"
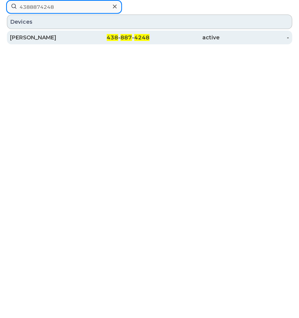
type input "4388874248"
click at [65, 39] on div "[PERSON_NAME]" at bounding box center [45, 38] width 70 height 8
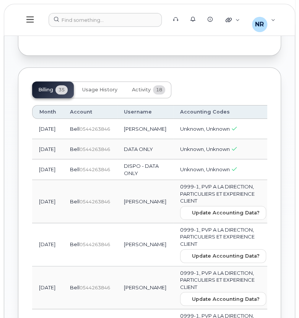
scroll to position [943, 0]
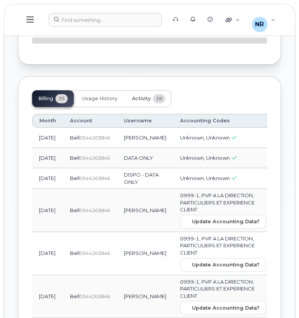
click at [140, 102] on span "Activity" at bounding box center [141, 99] width 19 height 6
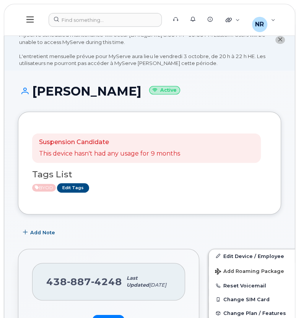
scroll to position [0, 0]
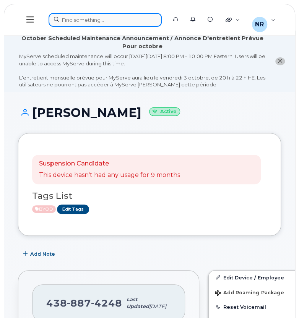
click at [86, 13] on div at bounding box center [105, 20] width 113 height 14
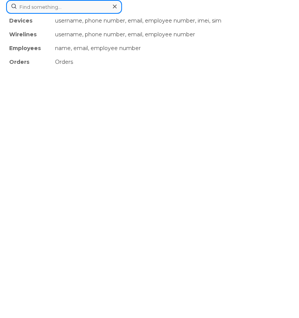
paste input "4388874306"
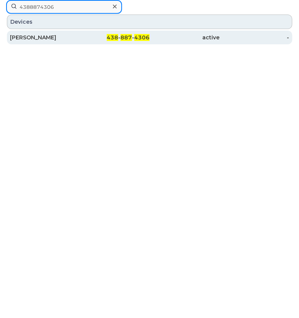
type input "4388874306"
click at [45, 34] on div "Steven Chen" at bounding box center [45, 38] width 70 height 8
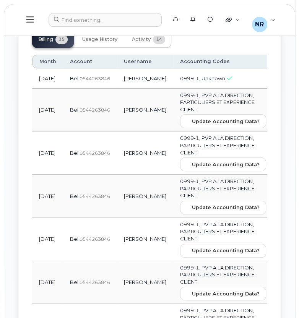
scroll to position [1000, 0]
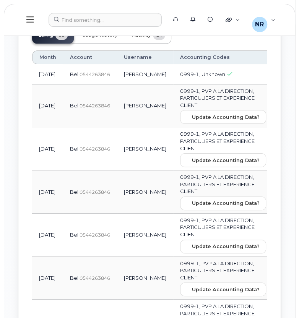
click at [141, 38] on span "Activity" at bounding box center [141, 35] width 19 height 6
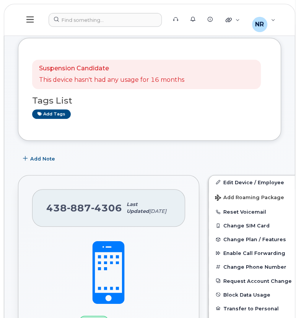
scroll to position [0, 0]
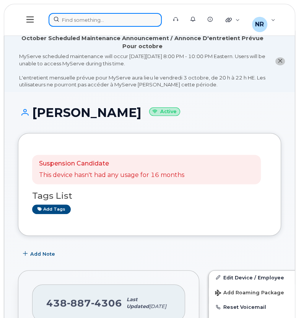
click at [131, 18] on div at bounding box center [105, 20] width 113 height 14
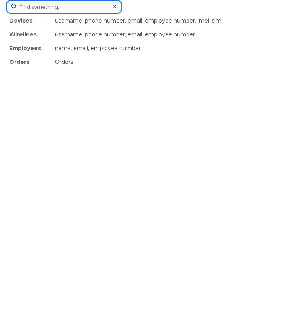
paste input "4388874331"
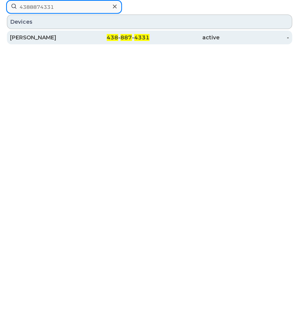
type input "4388874331"
click at [34, 38] on div "Ashley O'keefe" at bounding box center [45, 38] width 70 height 8
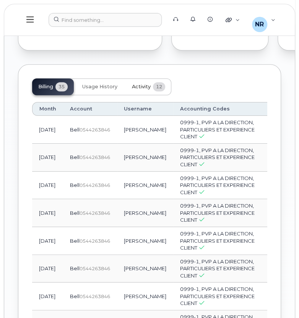
scroll to position [1065, 0]
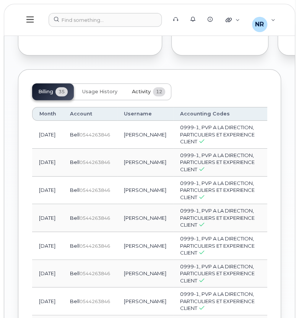
drag, startPoint x: 141, startPoint y: 101, endPoint x: 143, endPoint y: 171, distance: 70.4
click at [143, 95] on span "Activity" at bounding box center [141, 92] width 19 height 6
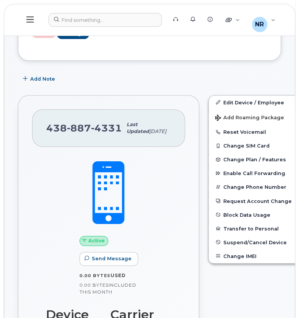
scroll to position [164, 0]
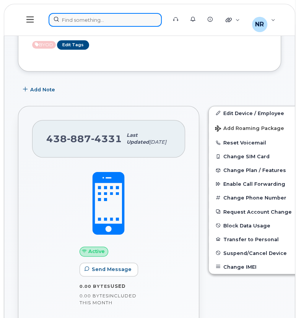
click at [128, 25] on div at bounding box center [105, 20] width 113 height 14
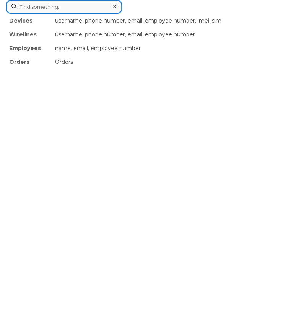
paste input "4388875090"
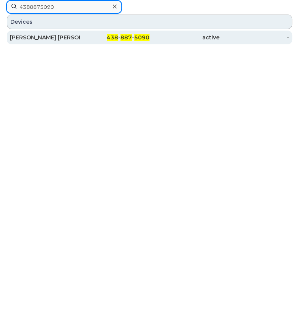
type input "4388875090"
click at [48, 38] on div "[PERSON_NAME] [PERSON_NAME]" at bounding box center [45, 38] width 70 height 8
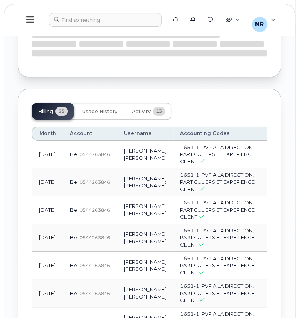
scroll to position [1000, 0]
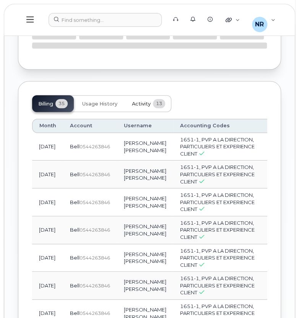
click at [147, 107] on span "Activity" at bounding box center [141, 104] width 19 height 6
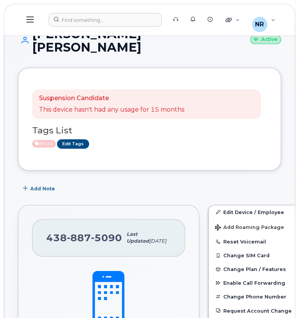
scroll to position [0, 0]
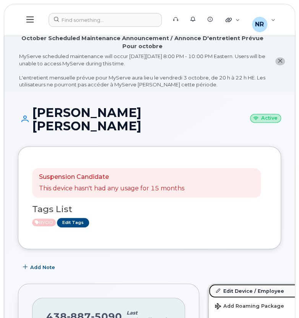
click at [220, 284] on link "Edit Device / Employee" at bounding box center [268, 291] width 118 height 14
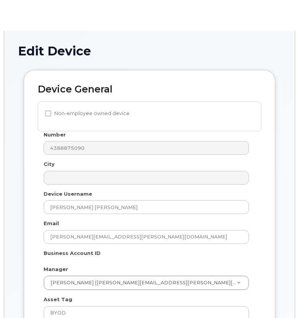
select select "22917077"
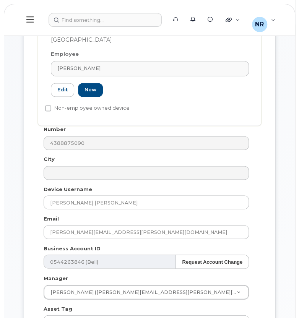
scroll to position [284, 0]
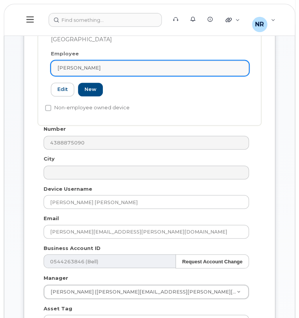
click at [241, 64] on div "[PERSON_NAME]" at bounding box center [149, 67] width 185 height 7
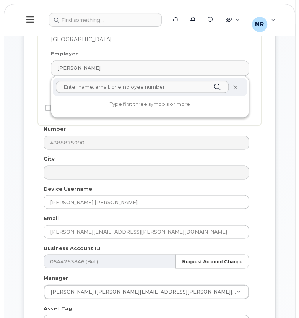
click at [235, 84] on icon at bounding box center [234, 86] width 5 height 5
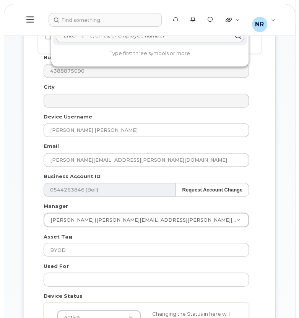
scroll to position [248, 0]
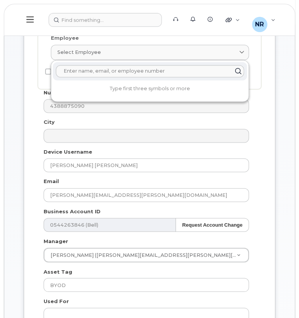
click at [249, 127] on div "City" at bounding box center [146, 130] width 217 height 24
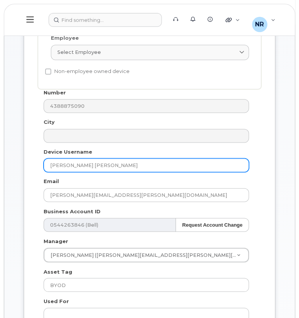
drag, startPoint x: 136, startPoint y: 169, endPoint x: 11, endPoint y: 169, distance: 125.0
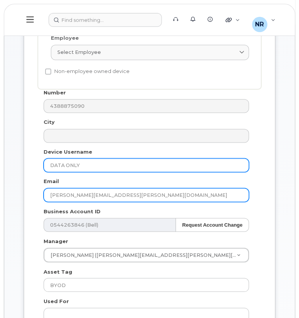
type input "DATA ONLY"
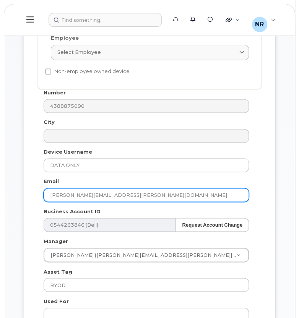
drag, startPoint x: 136, startPoint y: 196, endPoint x: 1, endPoint y: 203, distance: 135.1
click at [1, 203] on body "Support Alerts Knowledge Base Quicklinks Suspend / Cancel Device Change SIM Car…" at bounding box center [149, 316] width 299 height 1129
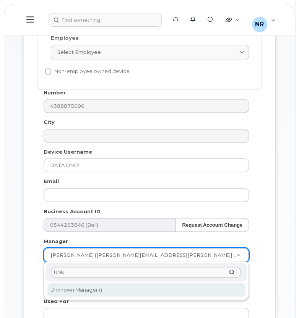
type input "UNK"
type input "1908917"
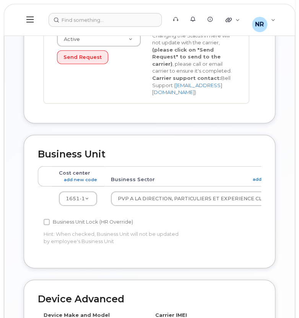
scroll to position [565, 0]
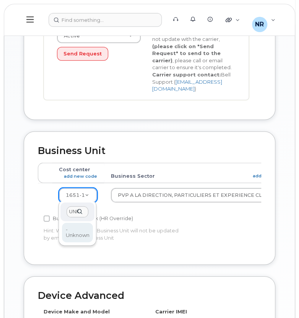
type input "UNK"
type input "22916205"
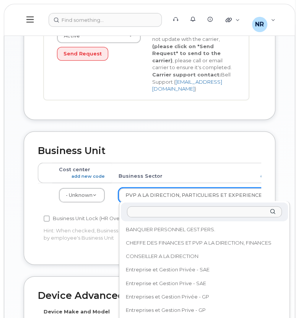
scroll to position [225, 0]
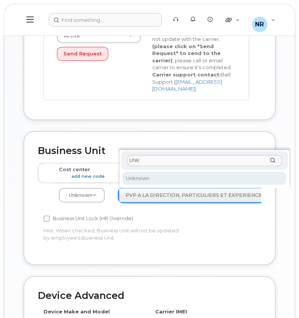
type input "UNK"
select select "22916206"
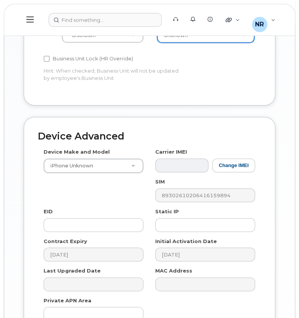
scroll to position [803, 0]
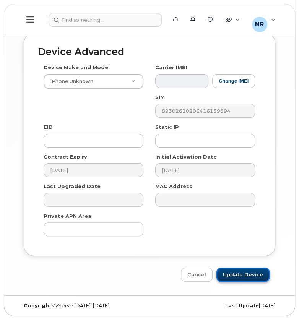
click at [244, 272] on input "Update Device" at bounding box center [242, 275] width 53 height 14
type input "Saving..."
